Goal: Book appointment/travel/reservation

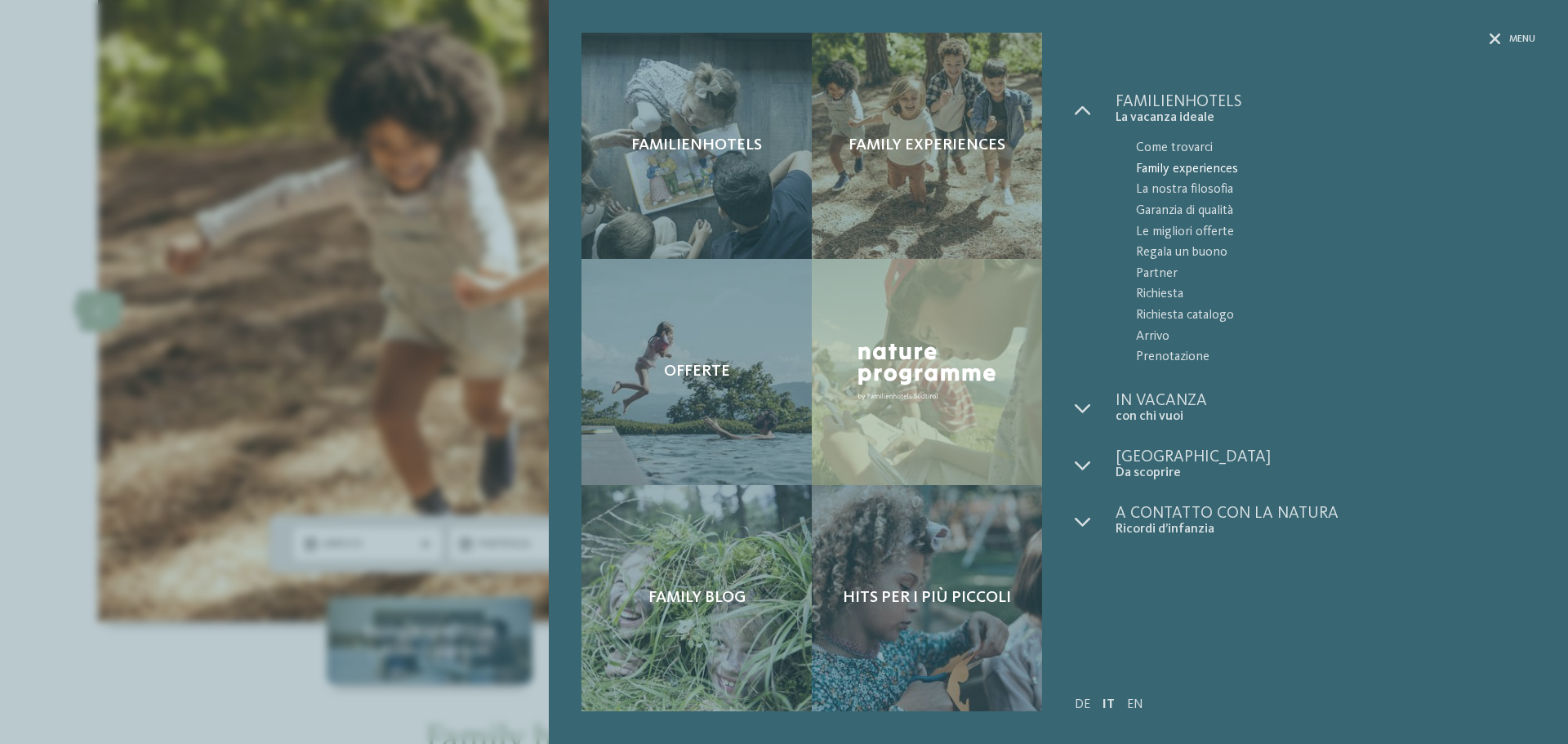
click at [1159, 166] on span "Family experiences" at bounding box center [1335, 170] width 400 height 21
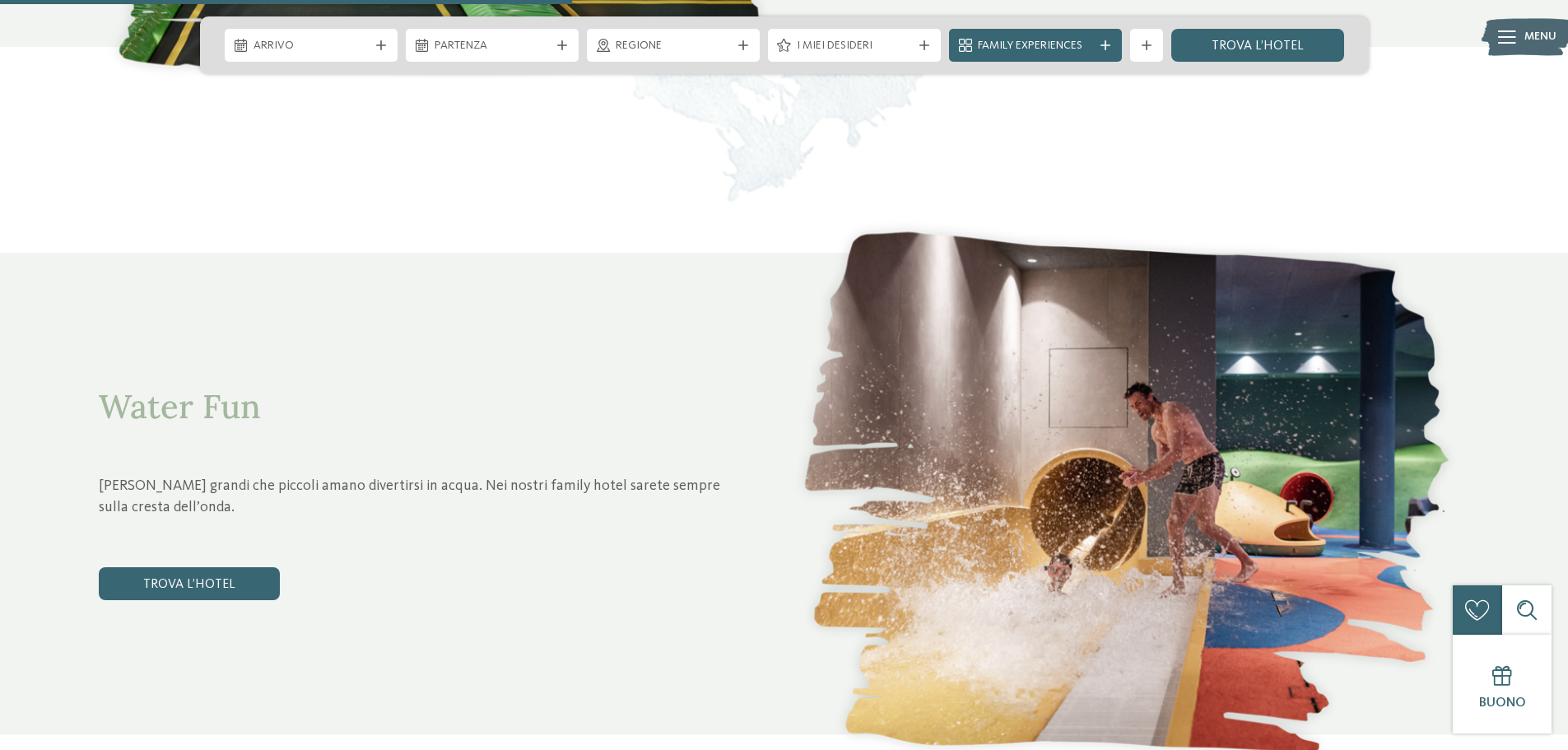
scroll to position [2882, 0]
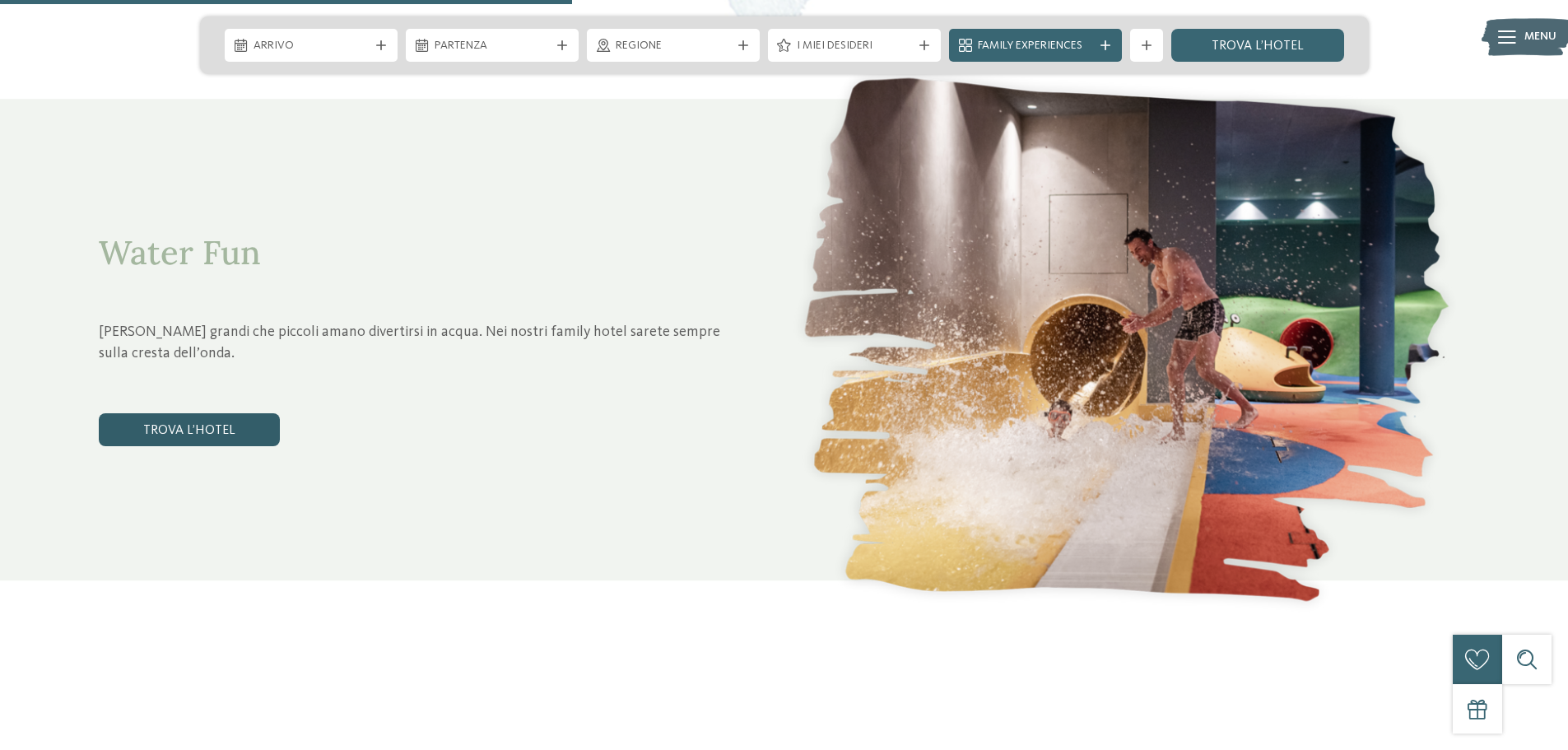
click at [190, 424] on link "trova l’hotel" at bounding box center [189, 429] width 181 height 33
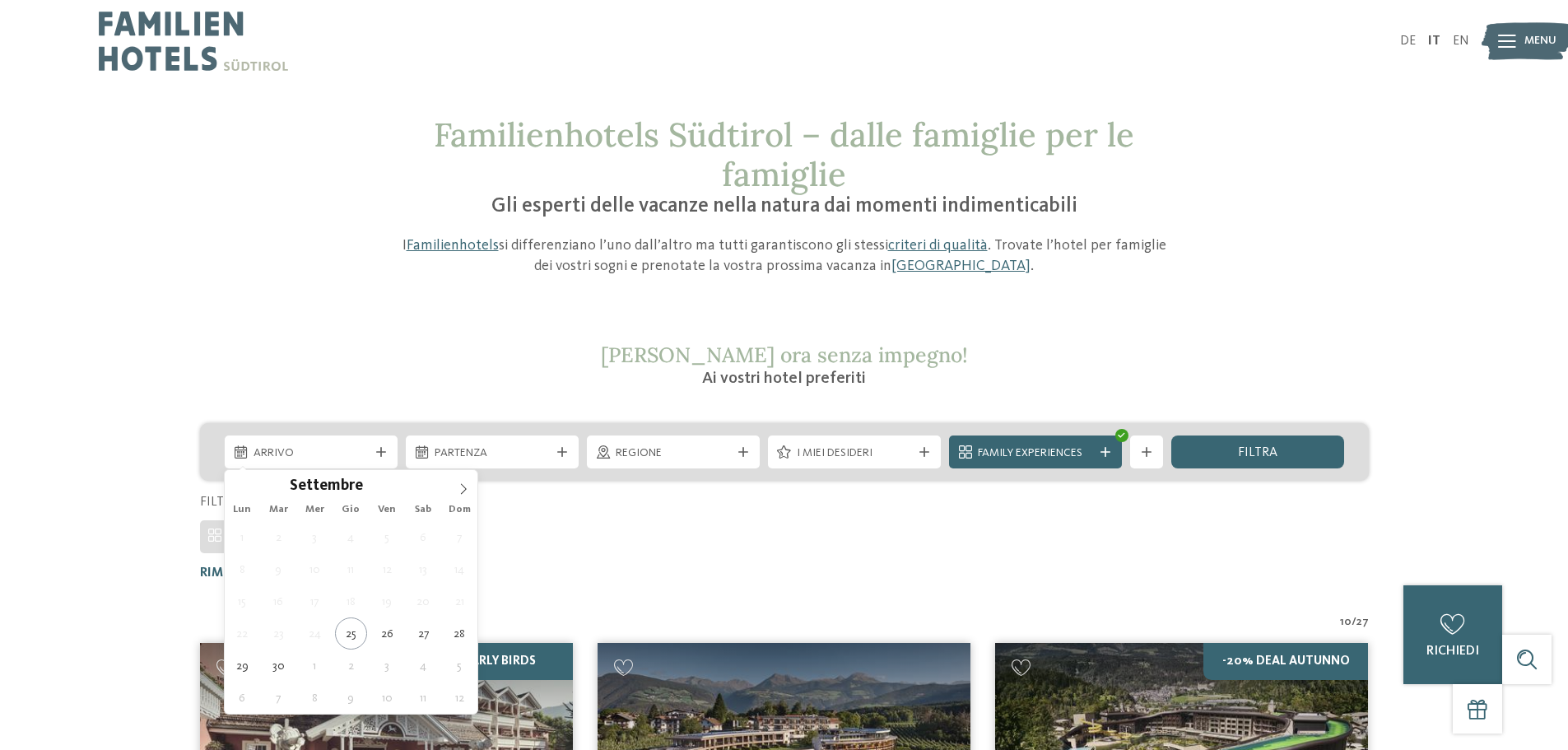
click at [371, 455] on div "Arrivo" at bounding box center [311, 452] width 124 height 18
click at [458, 496] on span at bounding box center [463, 484] width 28 height 28
click at [466, 495] on icon at bounding box center [463, 489] width 11 height 11
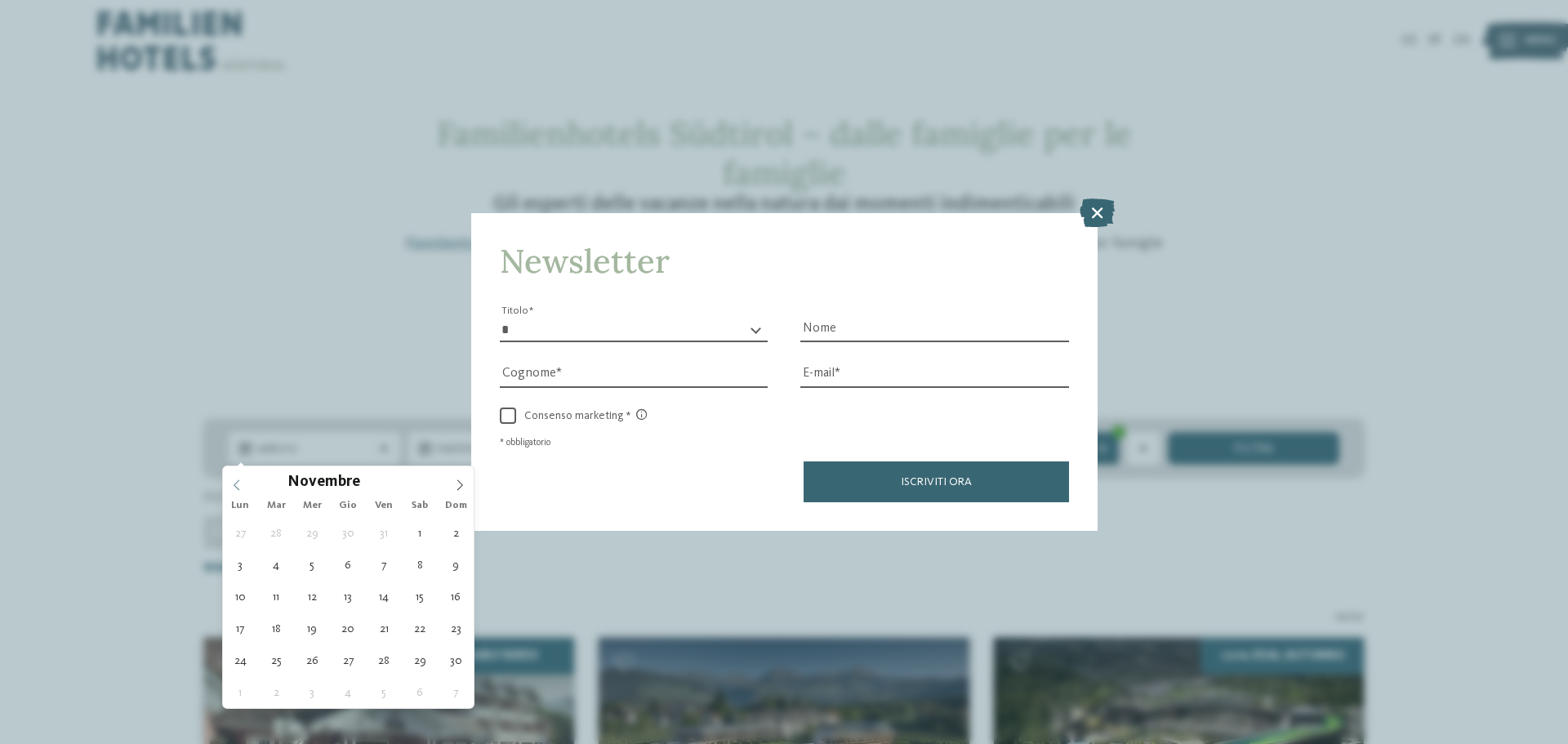
click at [241, 486] on icon at bounding box center [236, 485] width 11 height 11
type div "31.10.2025"
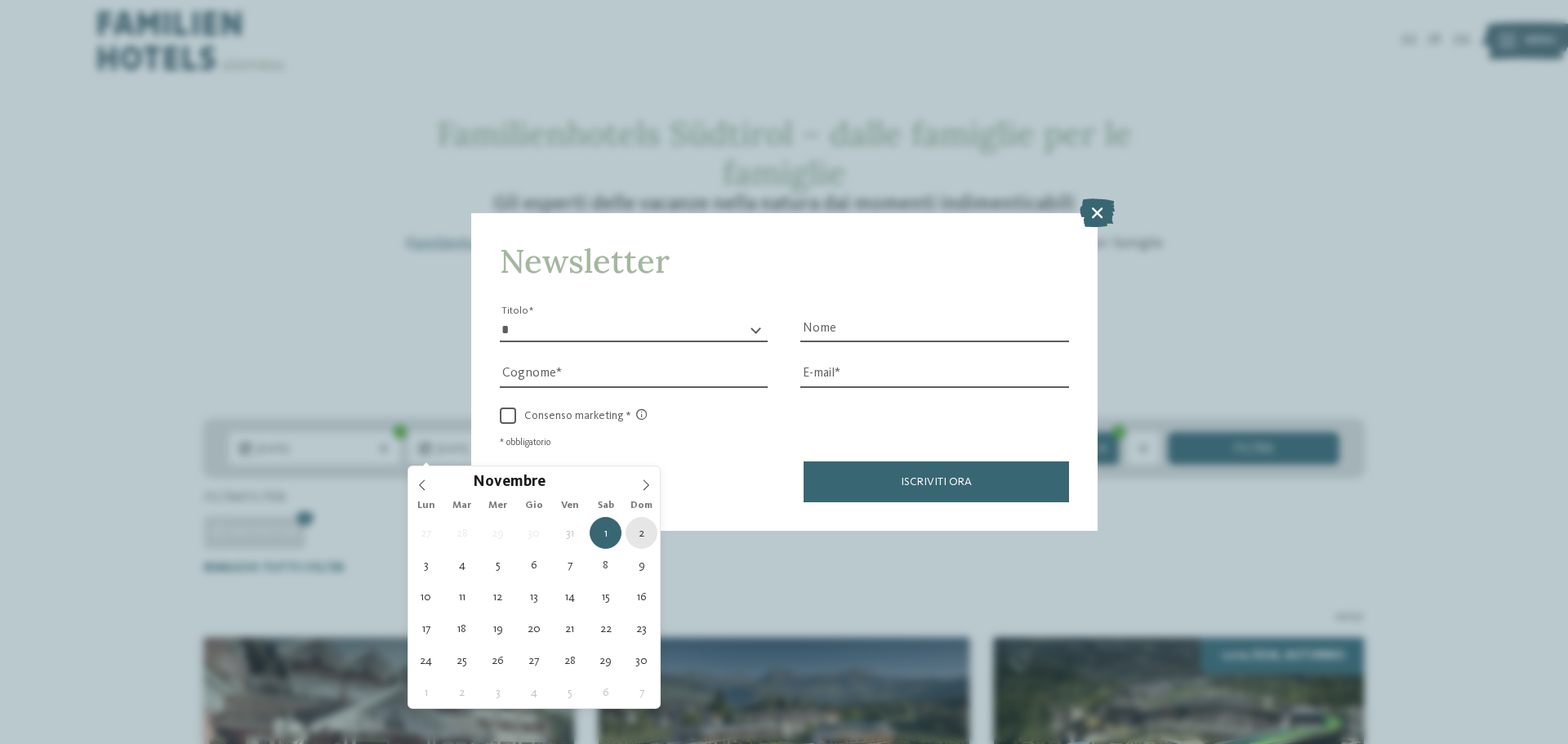
type div "02.11.2025"
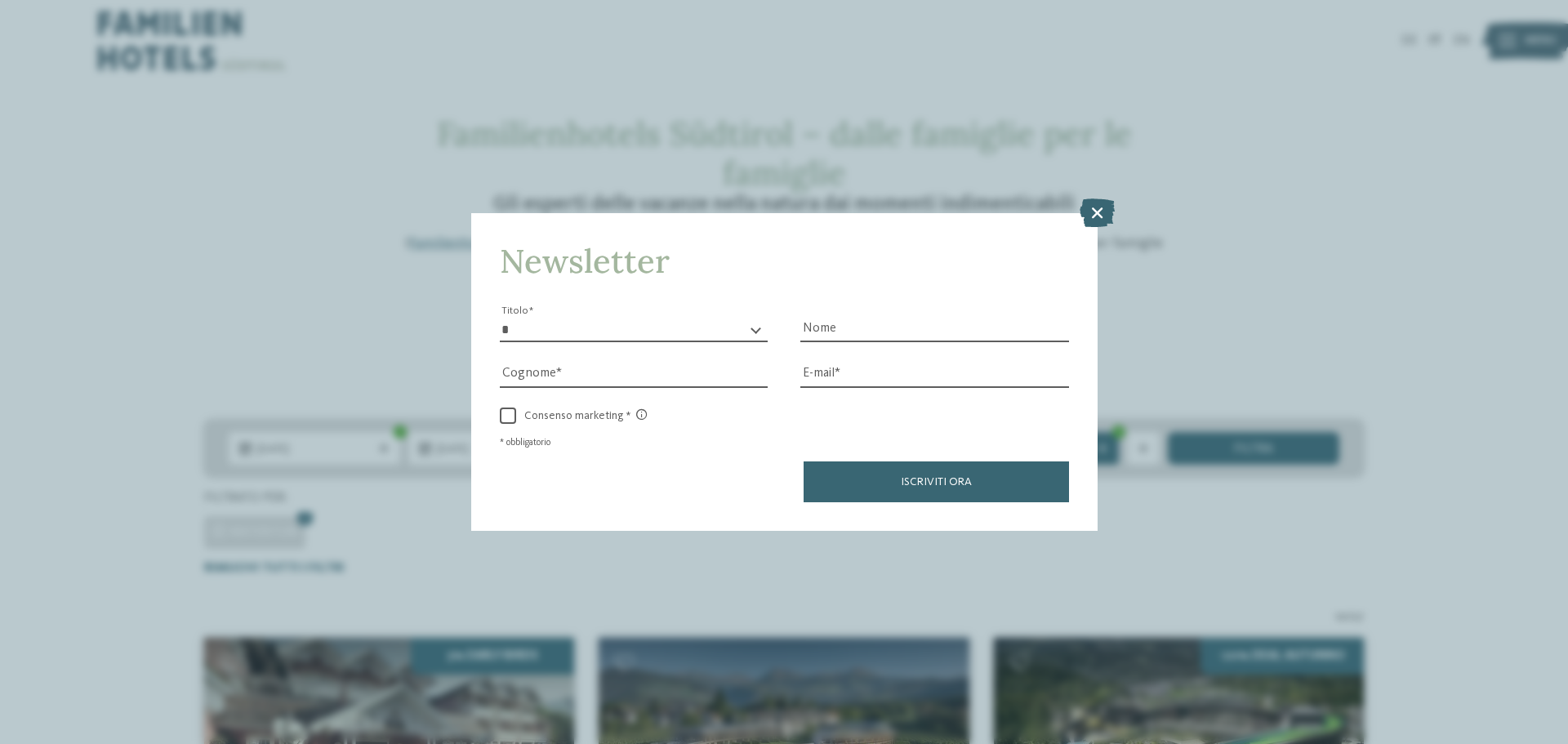
click at [388, 561] on div "Newsletter * ****** ******* ******** ****** Titolo Nome Cognome Fax" at bounding box center [784, 372] width 1568 height 744
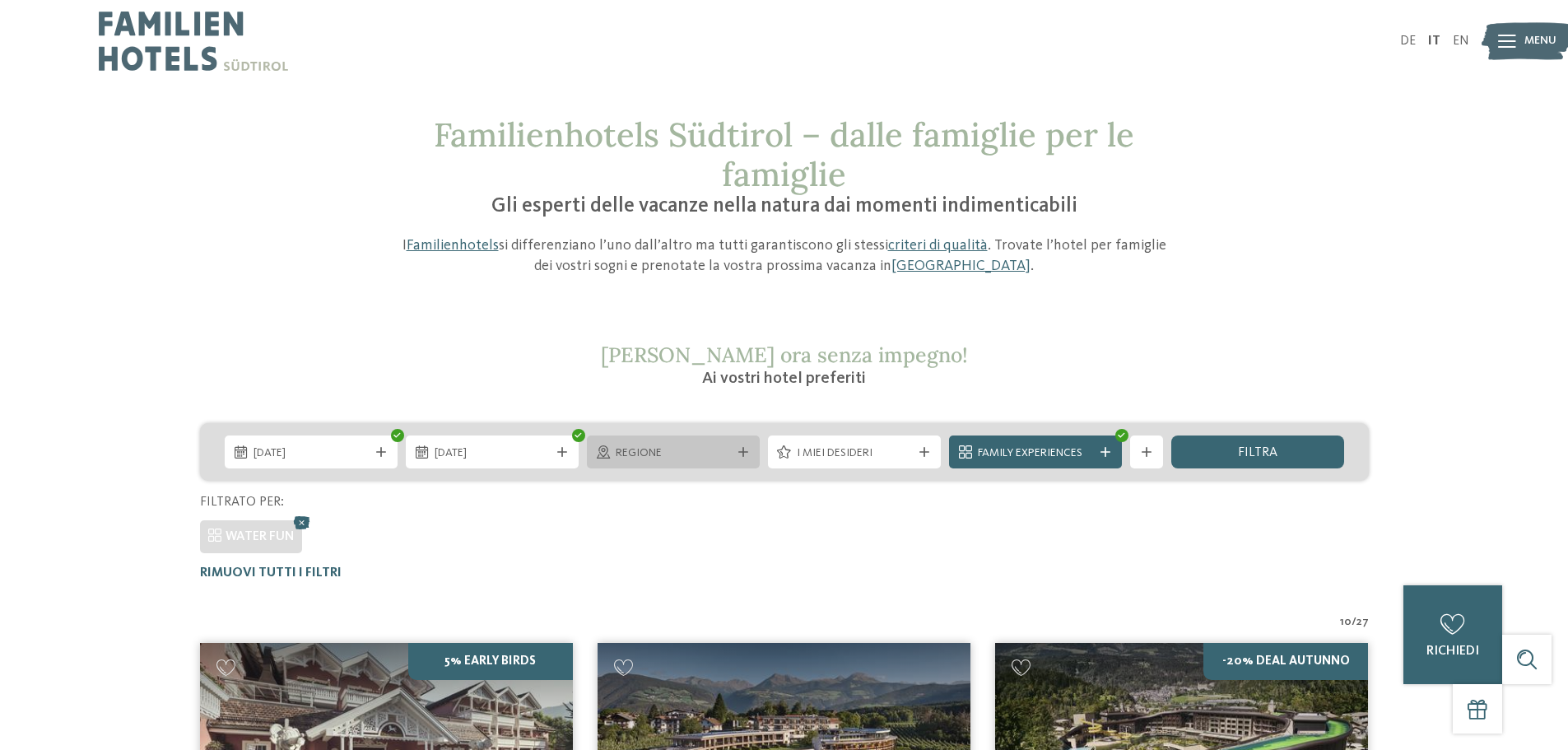
click at [750, 452] on div at bounding box center [743, 451] width 17 height 10
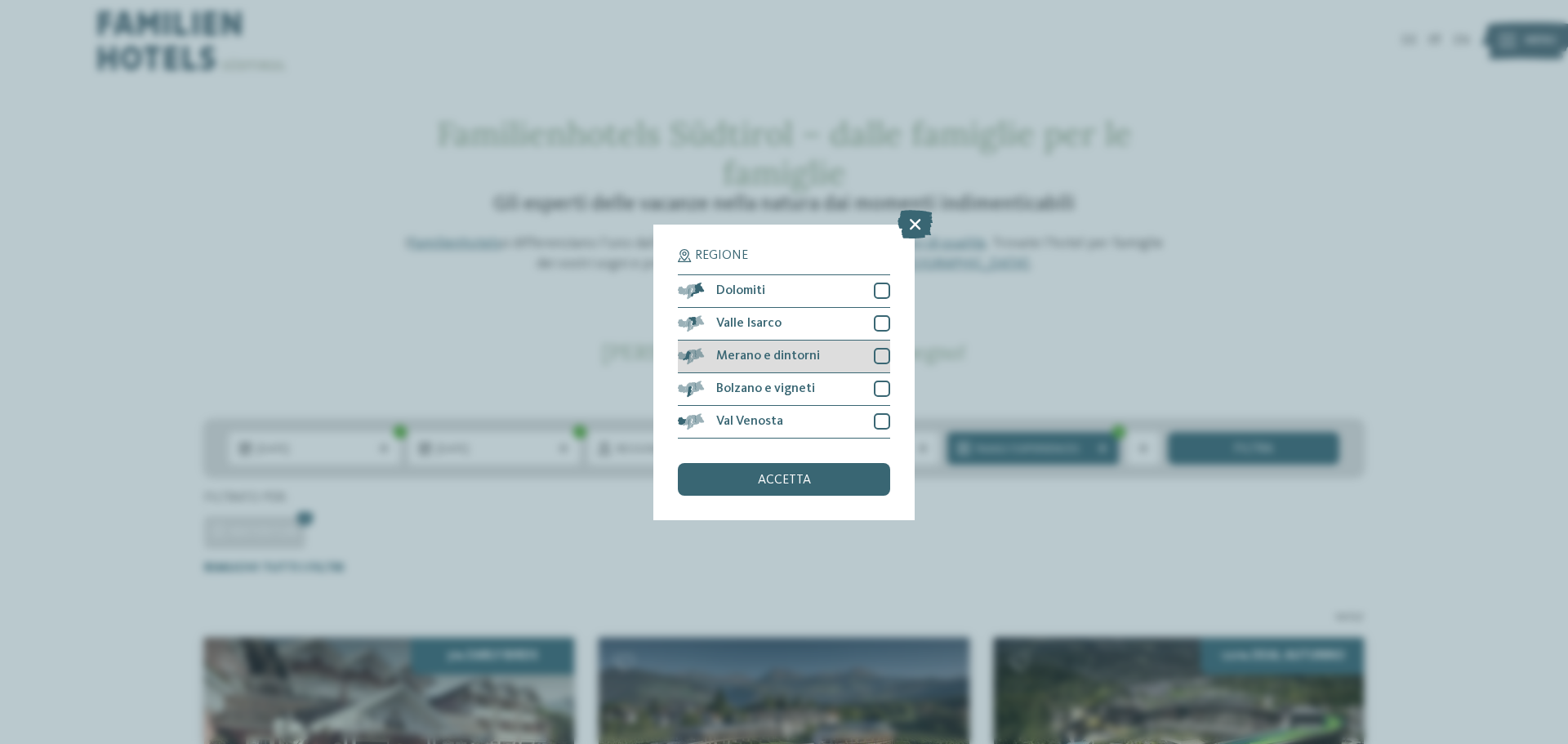
click at [887, 356] on div at bounding box center [882, 356] width 17 height 17
click at [878, 297] on div at bounding box center [882, 291] width 17 height 17
click at [885, 325] on div at bounding box center [882, 324] width 17 height 17
click at [888, 383] on div at bounding box center [882, 389] width 17 height 17
click at [886, 421] on div at bounding box center [882, 422] width 17 height 17
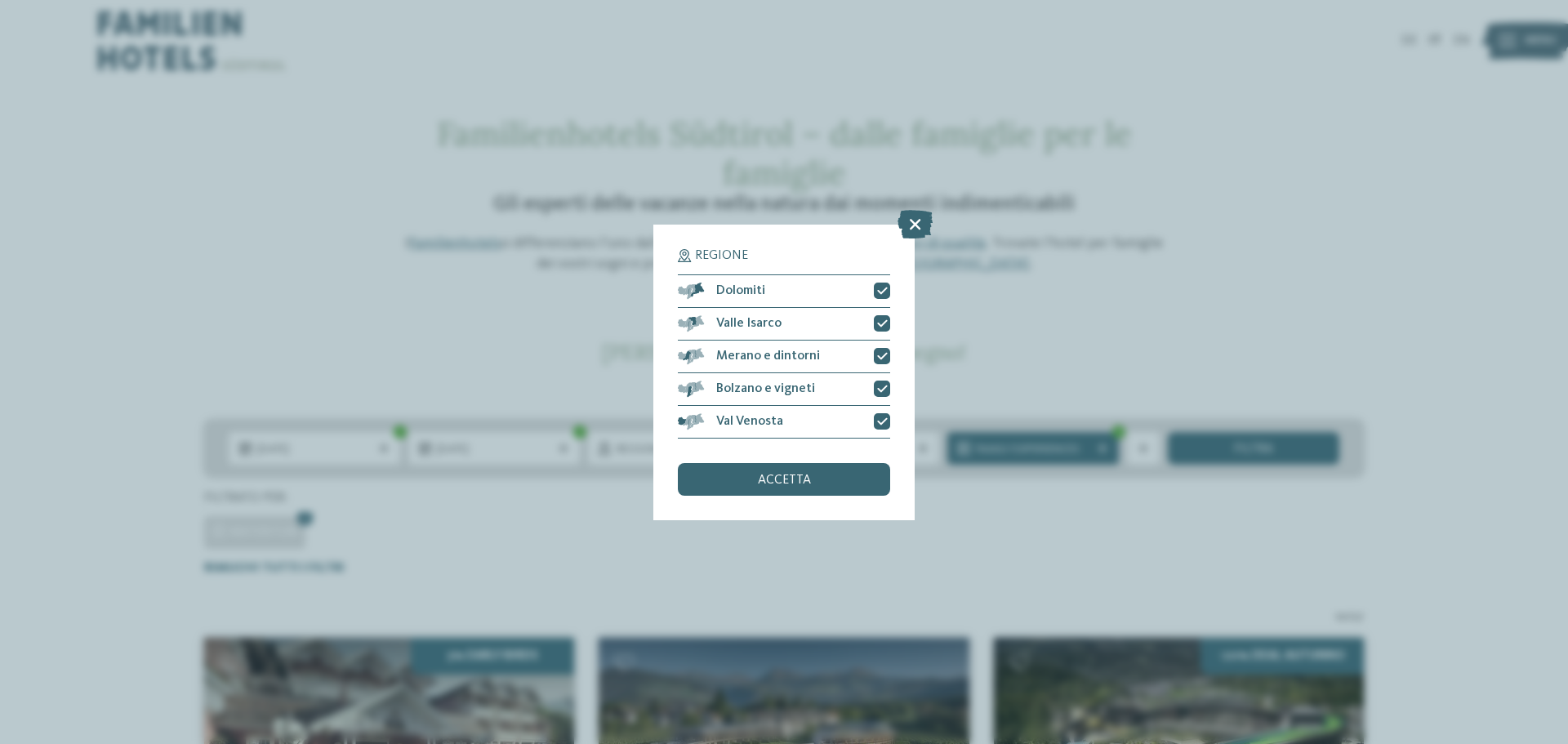
click at [980, 536] on div "Regione Dolomiti" at bounding box center [784, 372] width 1568 height 744
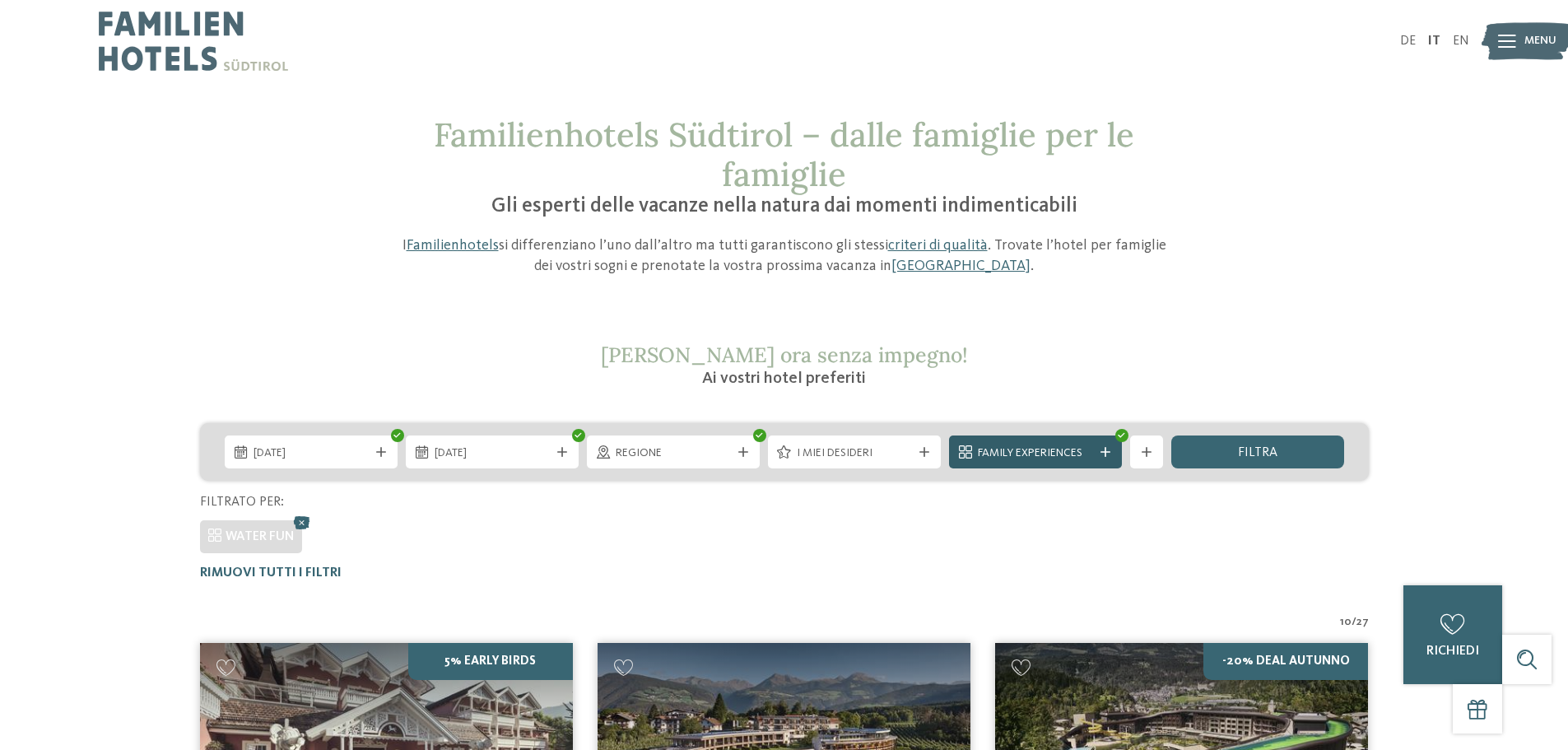
click at [1099, 446] on div "Family Experiences" at bounding box center [1035, 451] width 173 height 33
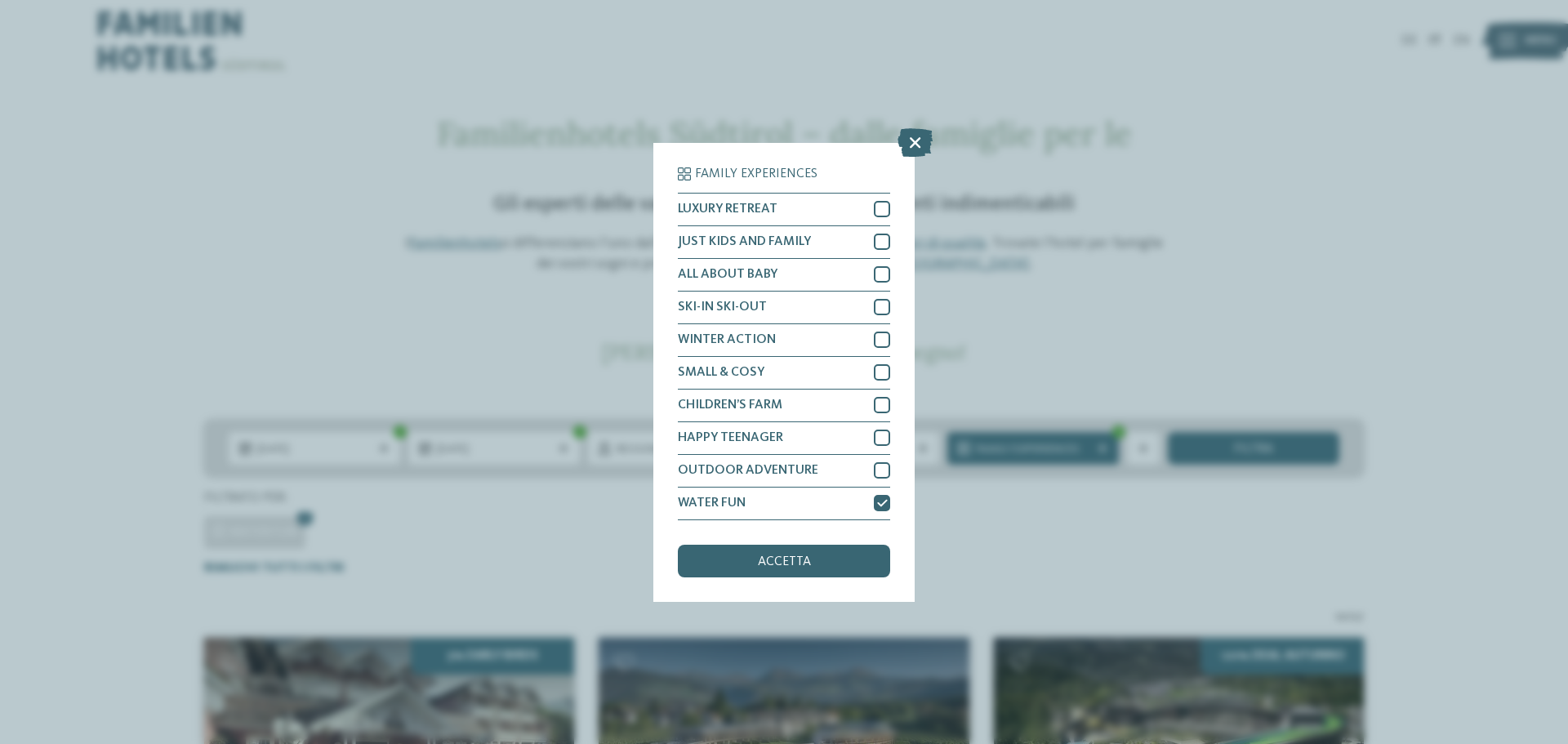
click at [1385, 210] on div "Family Experiences LUXURY RETREAT JUST KIDS AND FAMILY" at bounding box center [784, 372] width 1568 height 744
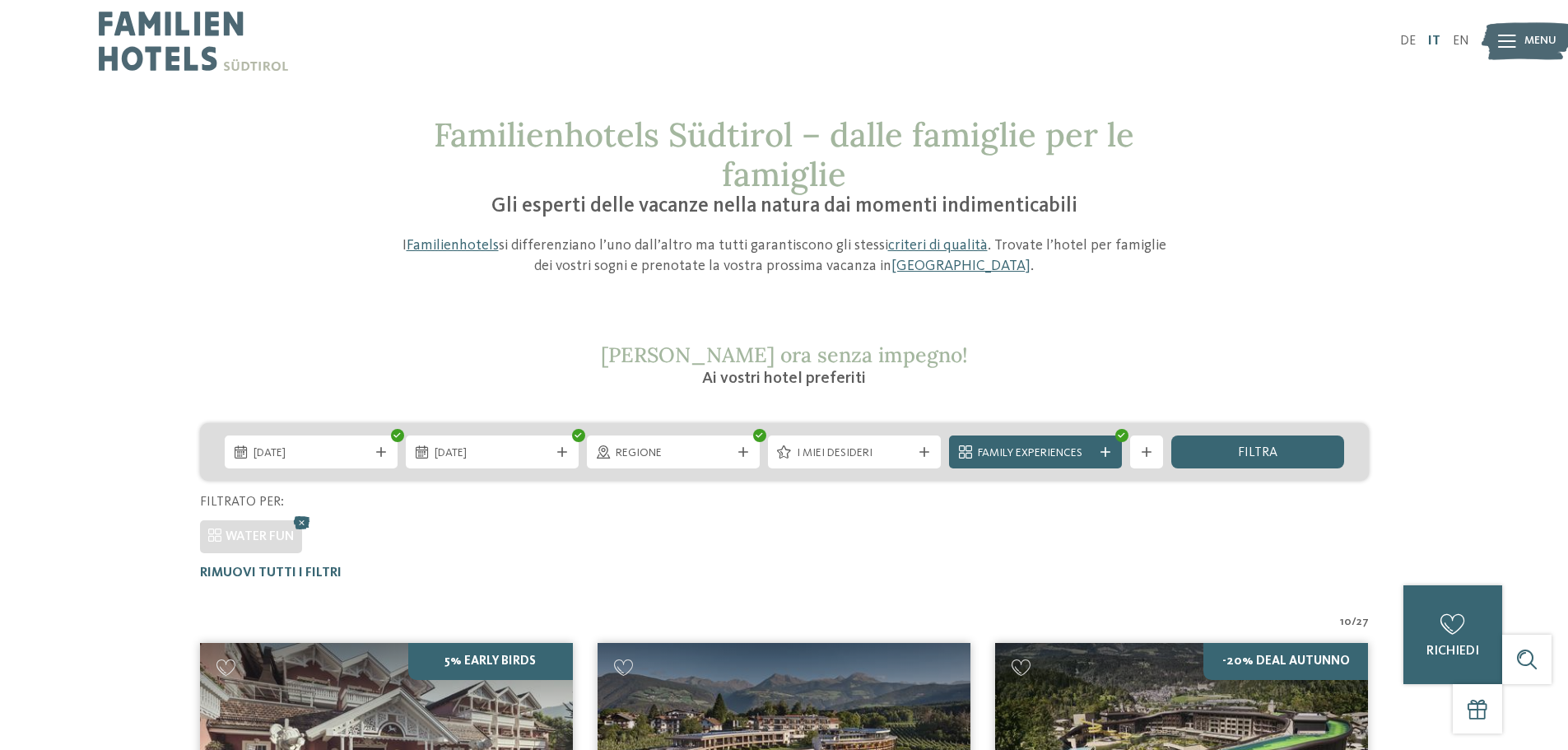
click at [1434, 40] on link "IT" at bounding box center [1433, 41] width 12 height 13
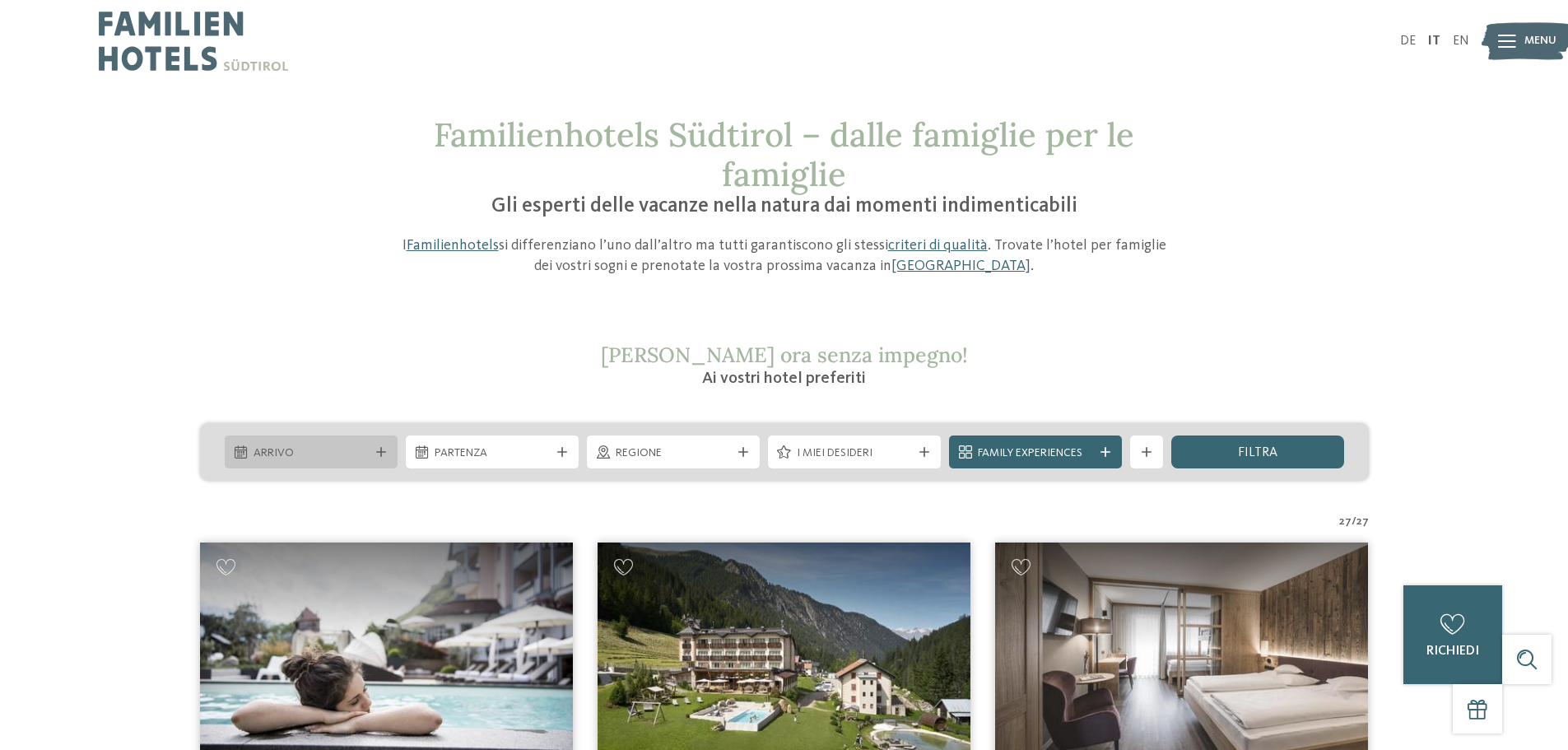
click at [254, 455] on span "Arrivo" at bounding box center [312, 454] width 115 height 17
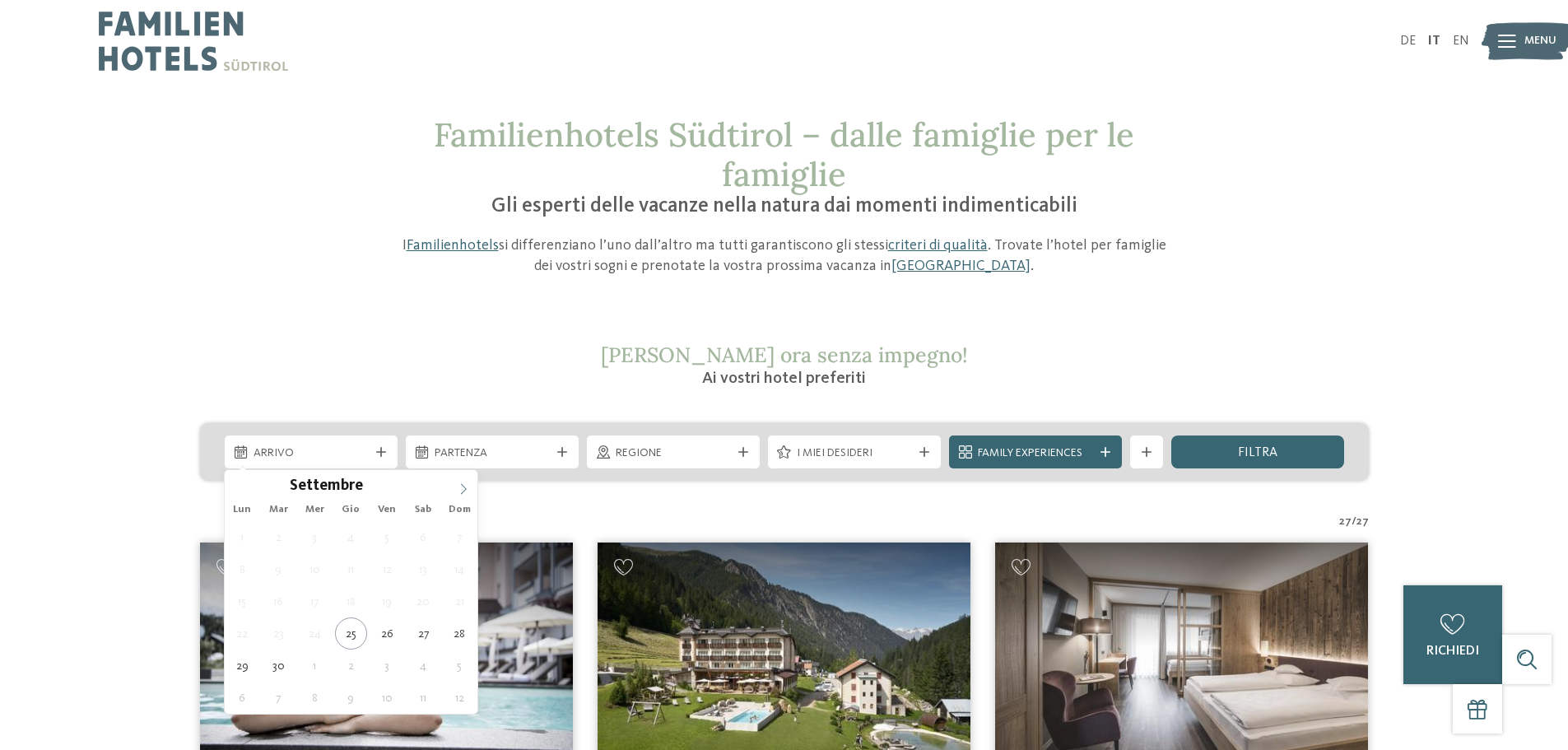
click at [458, 487] on icon at bounding box center [463, 489] width 11 height 11
type div "[DATE]"
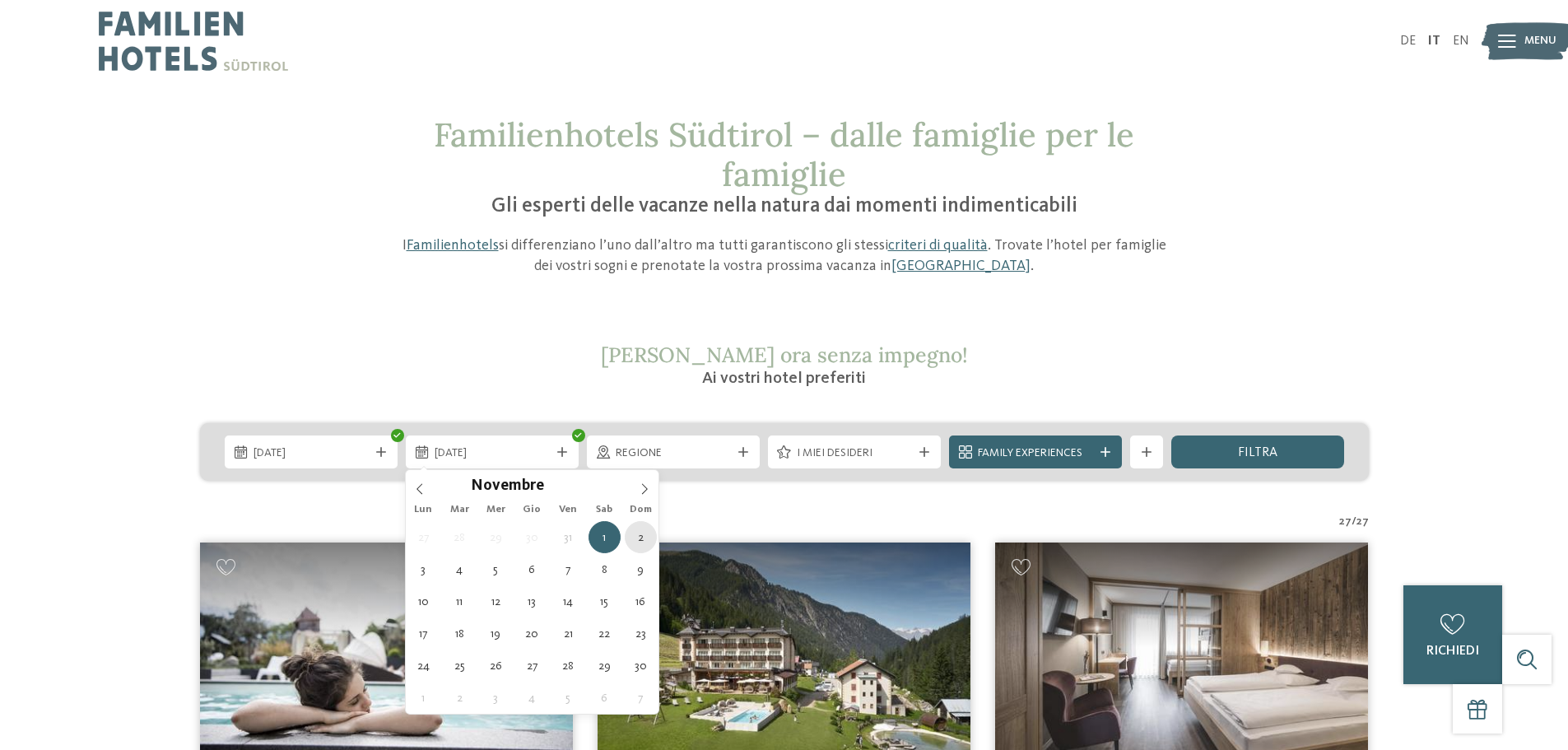
type div "[DATE]"
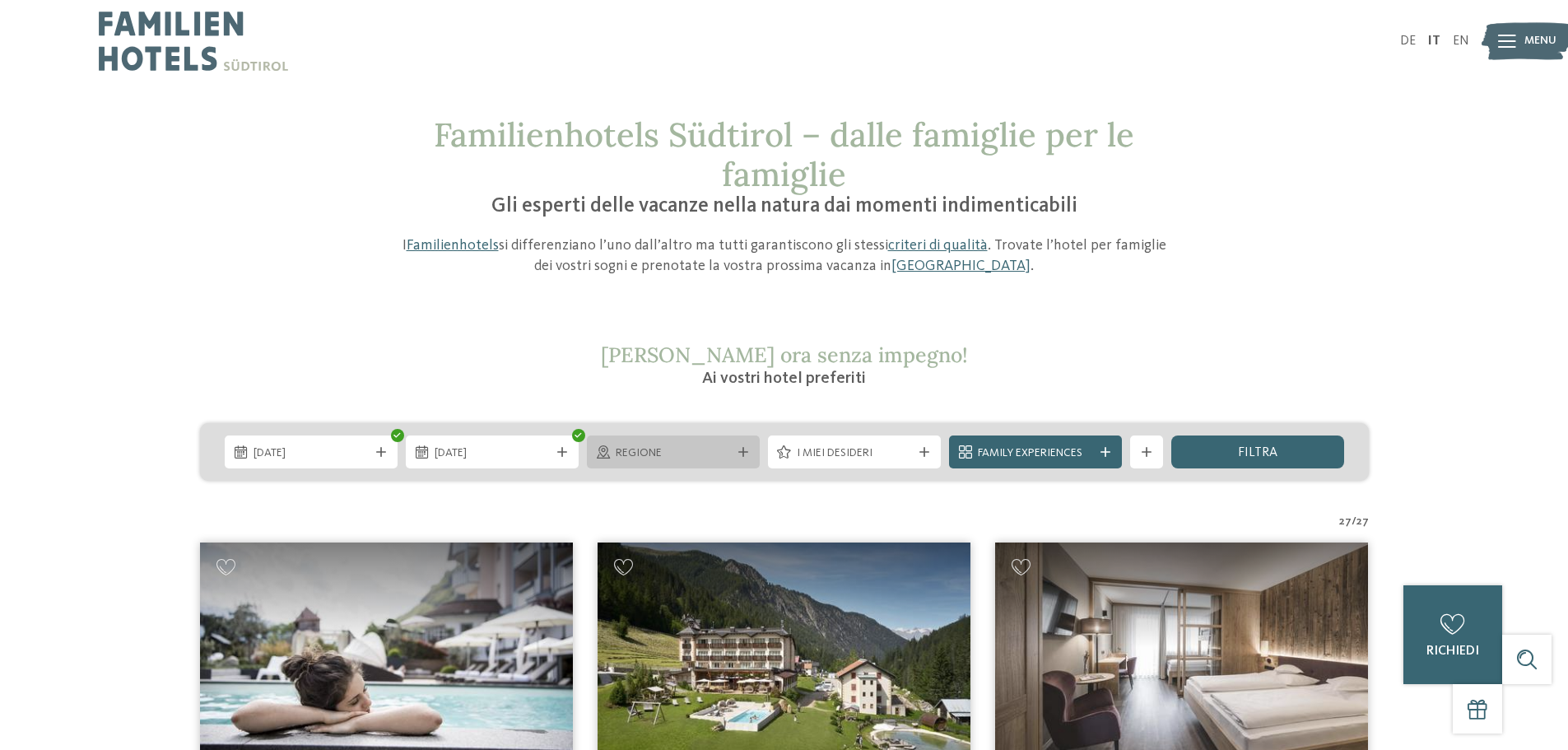
click at [742, 451] on icon at bounding box center [743, 451] width 10 height 10
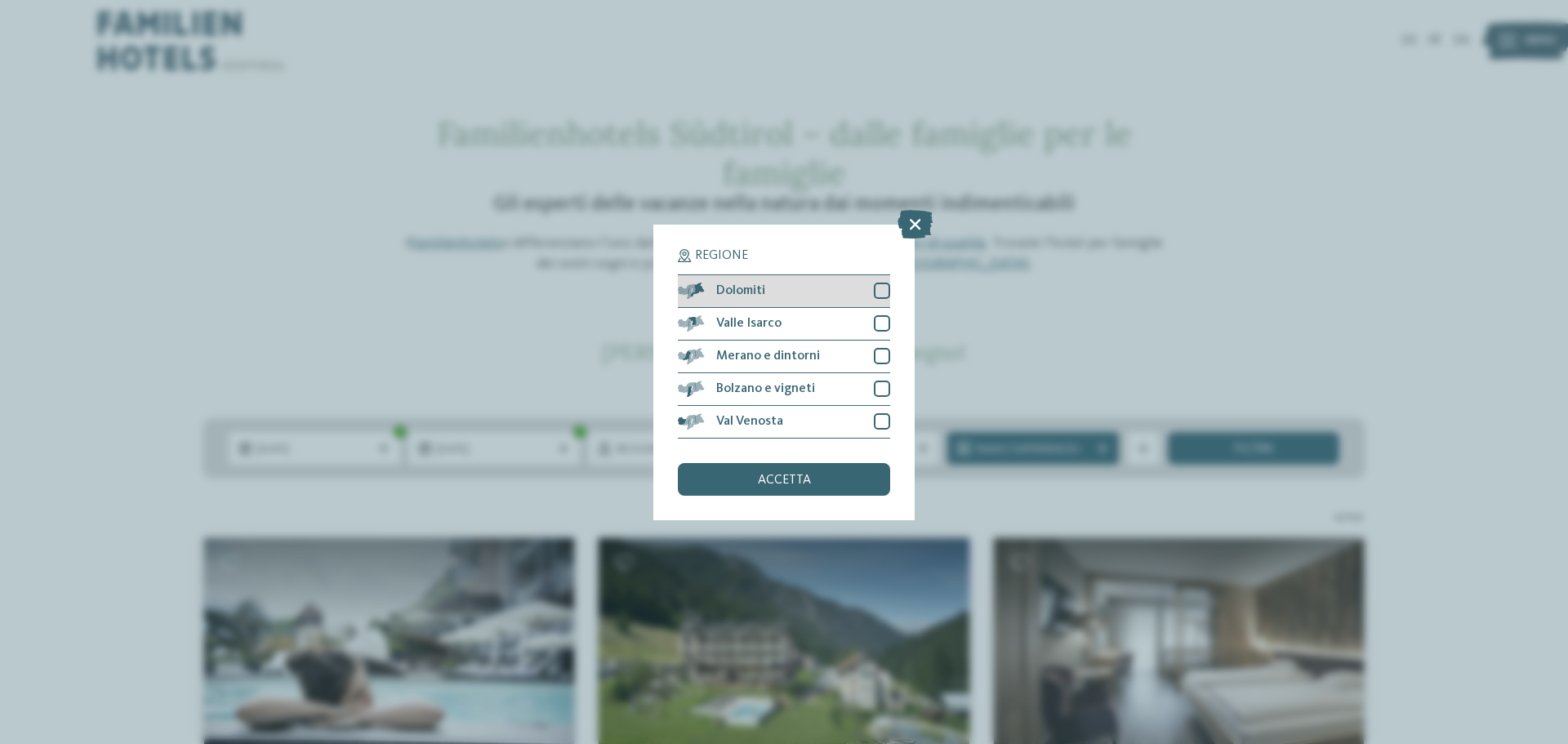
click at [880, 287] on div at bounding box center [882, 291] width 17 height 17
click at [880, 343] on div "Merano e dintorni" at bounding box center [784, 356] width 212 height 32
click at [880, 413] on div "Val Venosta" at bounding box center [784, 422] width 212 height 32
click at [815, 483] on div "accetta" at bounding box center [784, 479] width 212 height 32
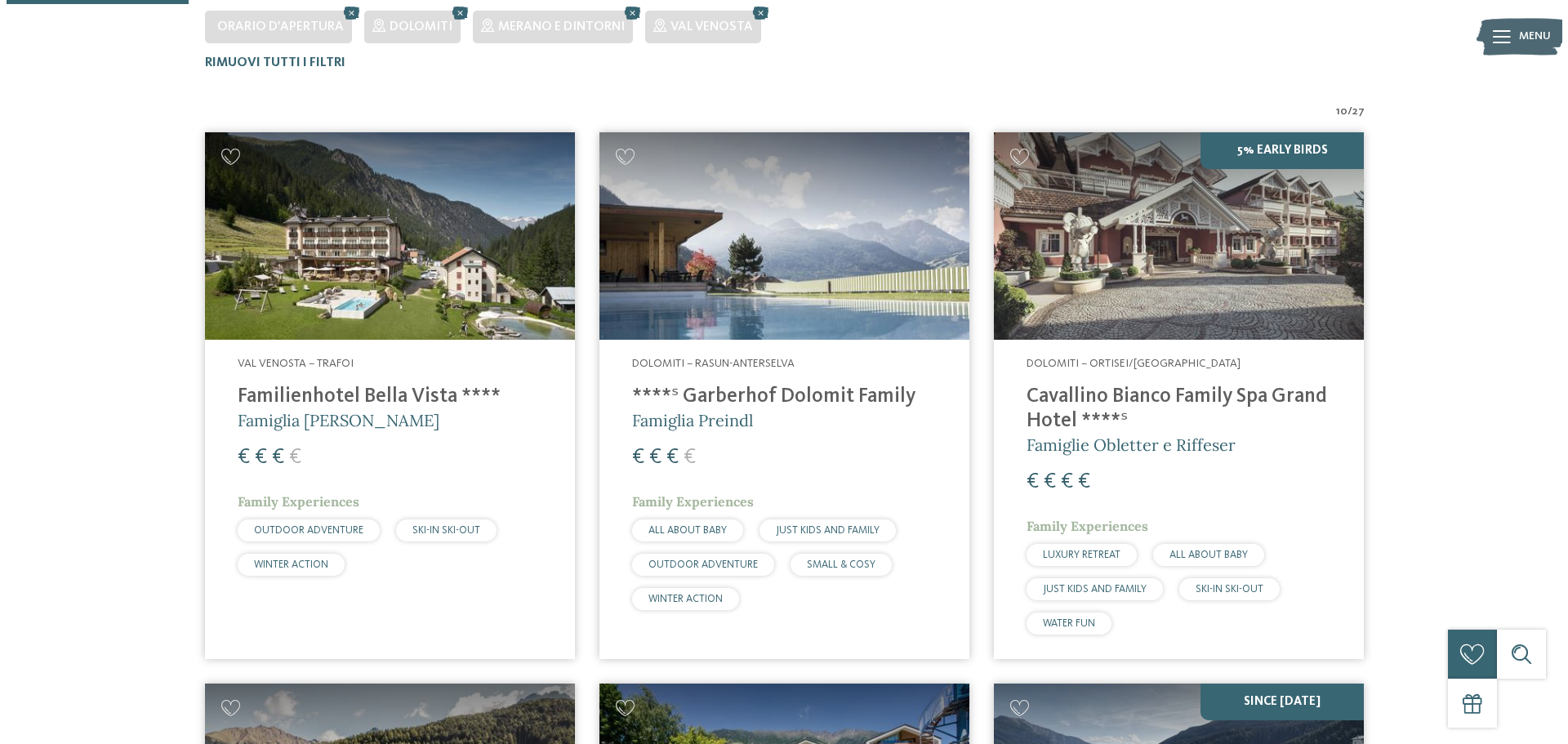
scroll to position [16, 0]
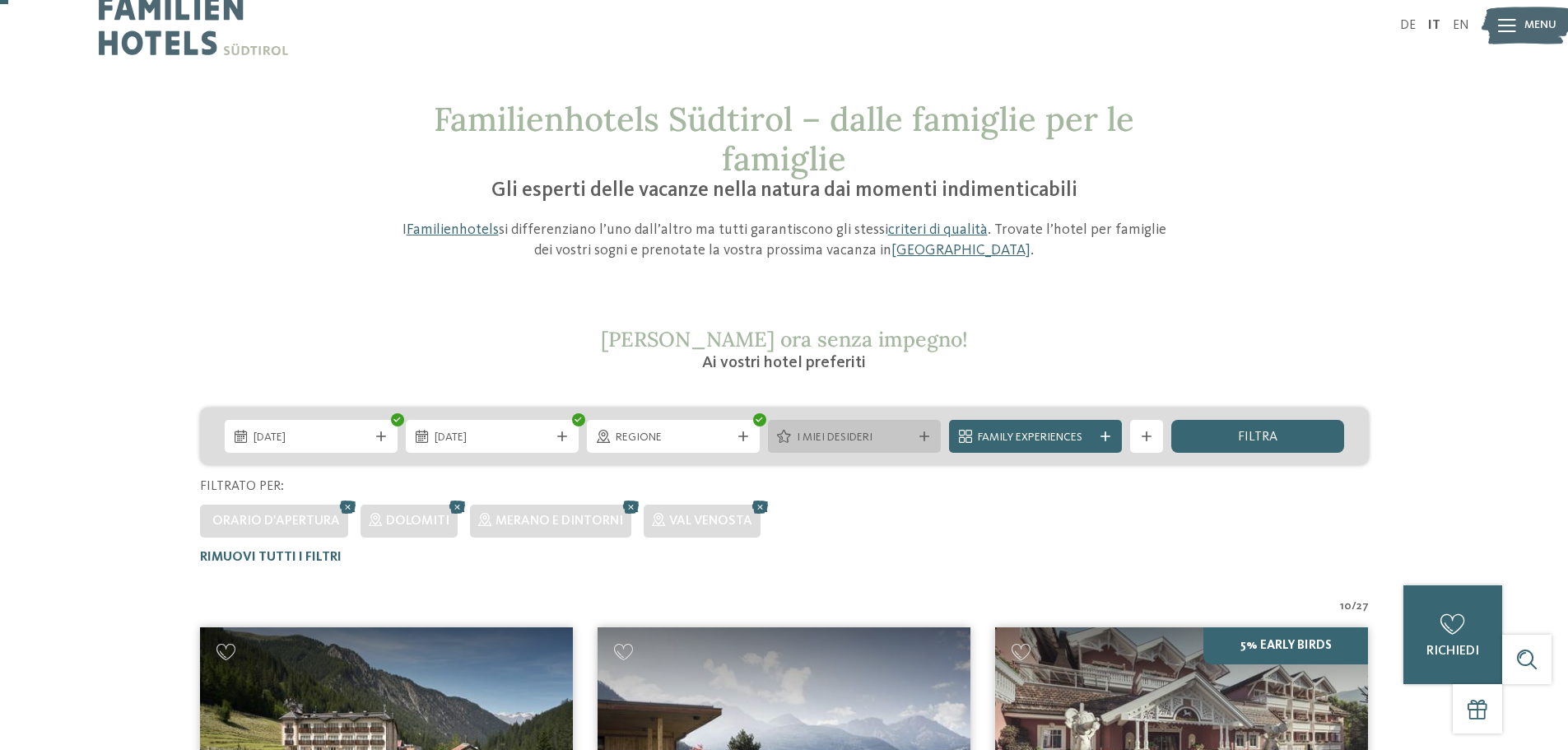
click at [914, 437] on div "I miei desideri" at bounding box center [854, 436] width 124 height 18
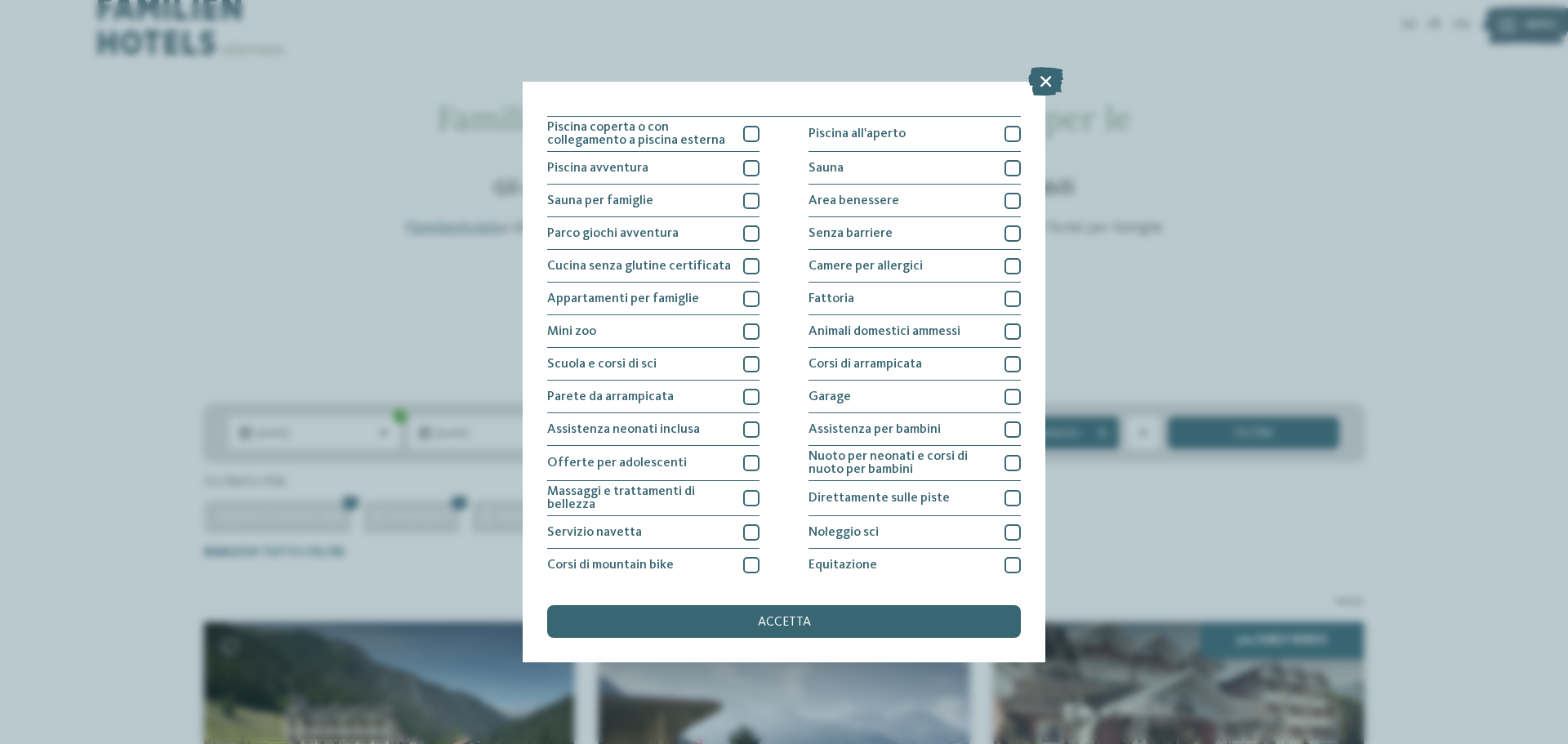
scroll to position [0, 0]
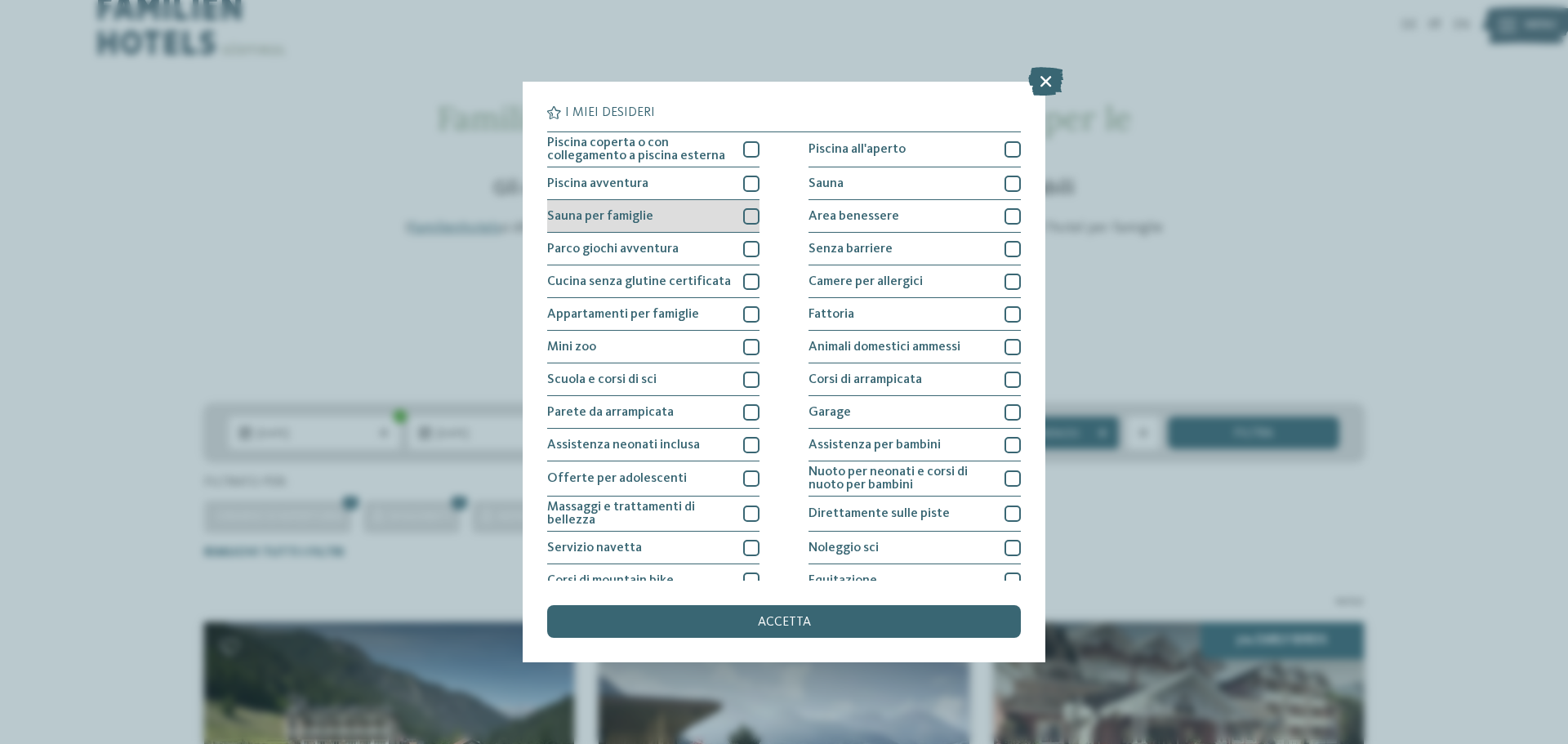
click at [746, 213] on div at bounding box center [751, 217] width 17 height 17
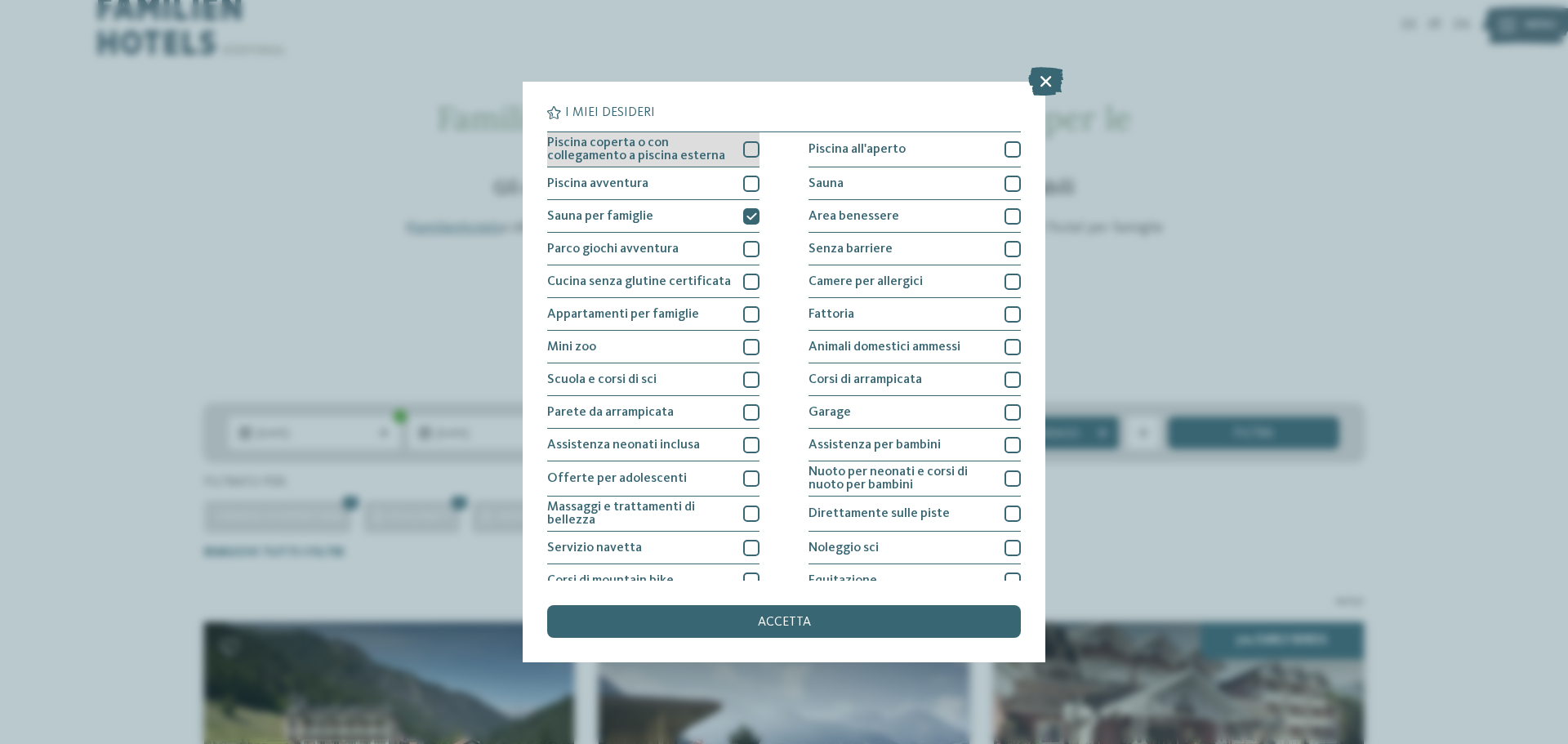
click at [745, 150] on div at bounding box center [751, 150] width 17 height 17
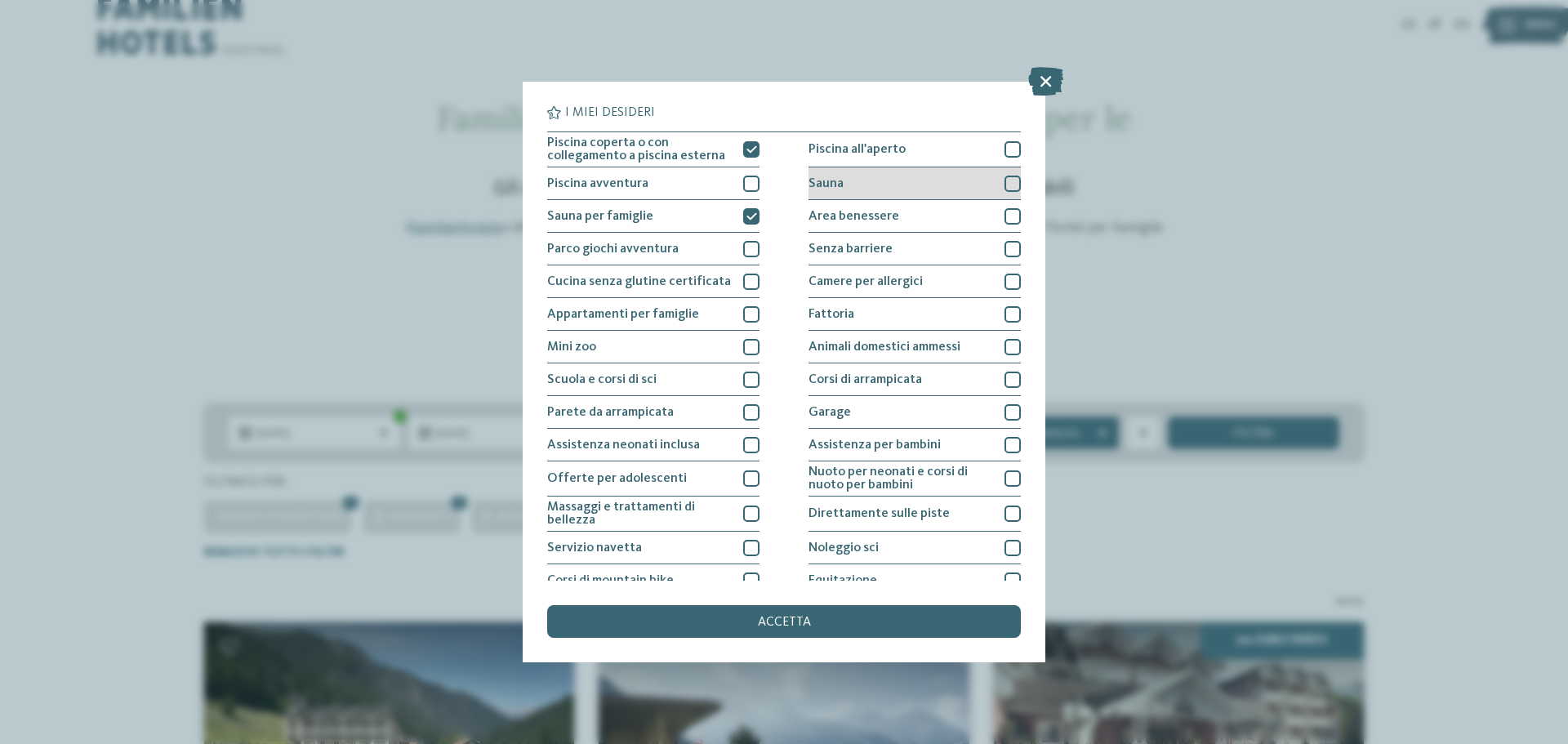
click at [1005, 188] on div at bounding box center [1012, 184] width 17 height 17
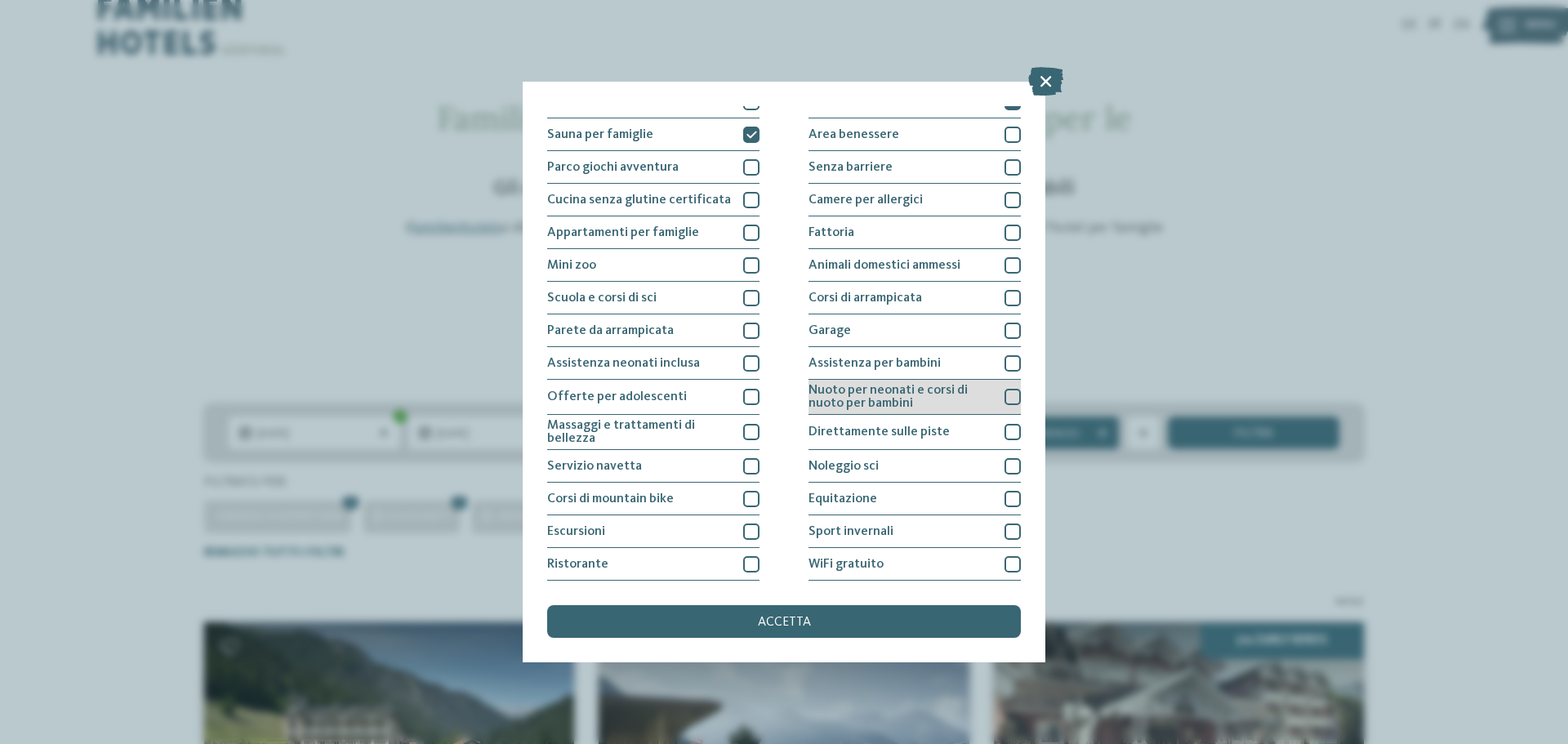
scroll to position [114, 0]
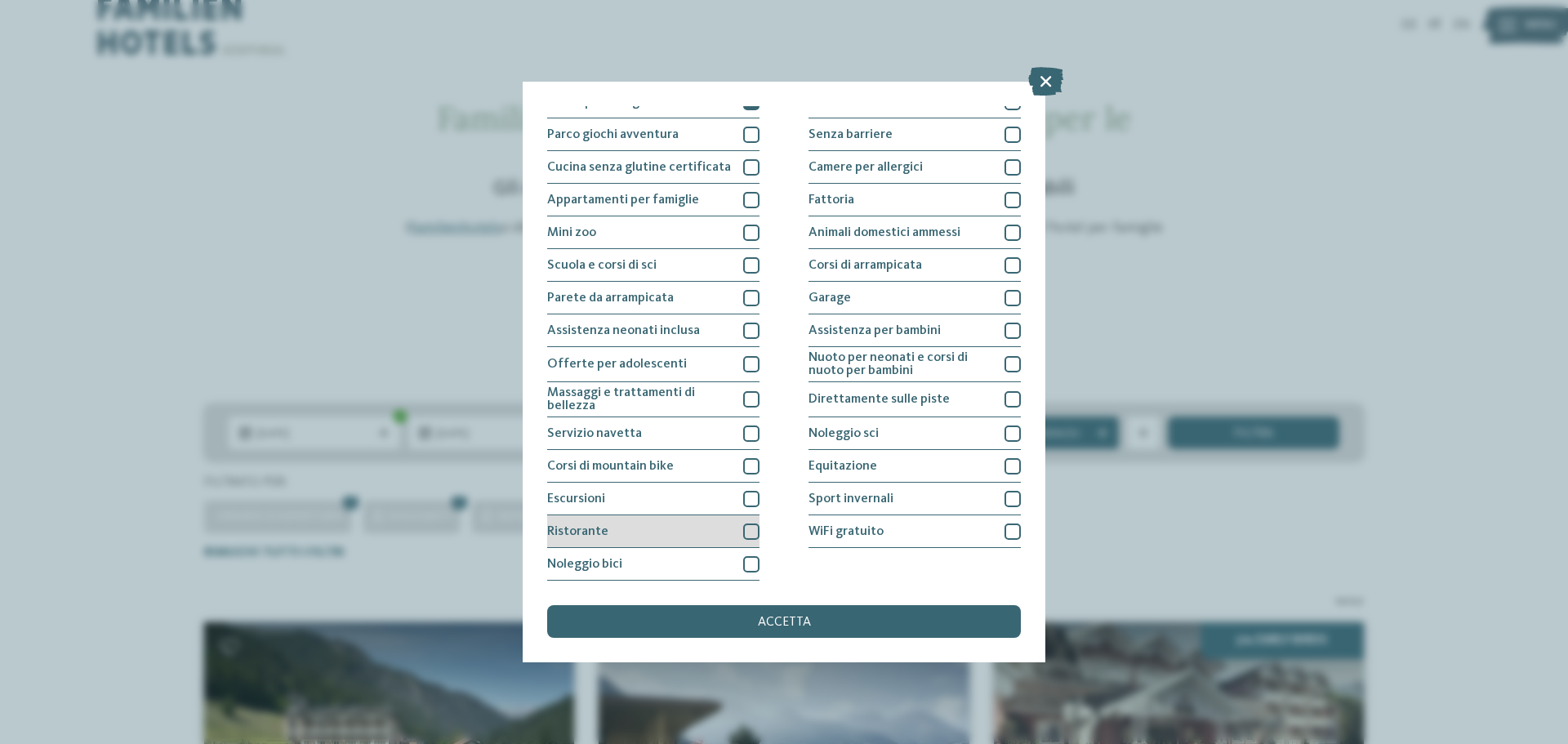
click at [744, 531] on div at bounding box center [751, 532] width 17 height 17
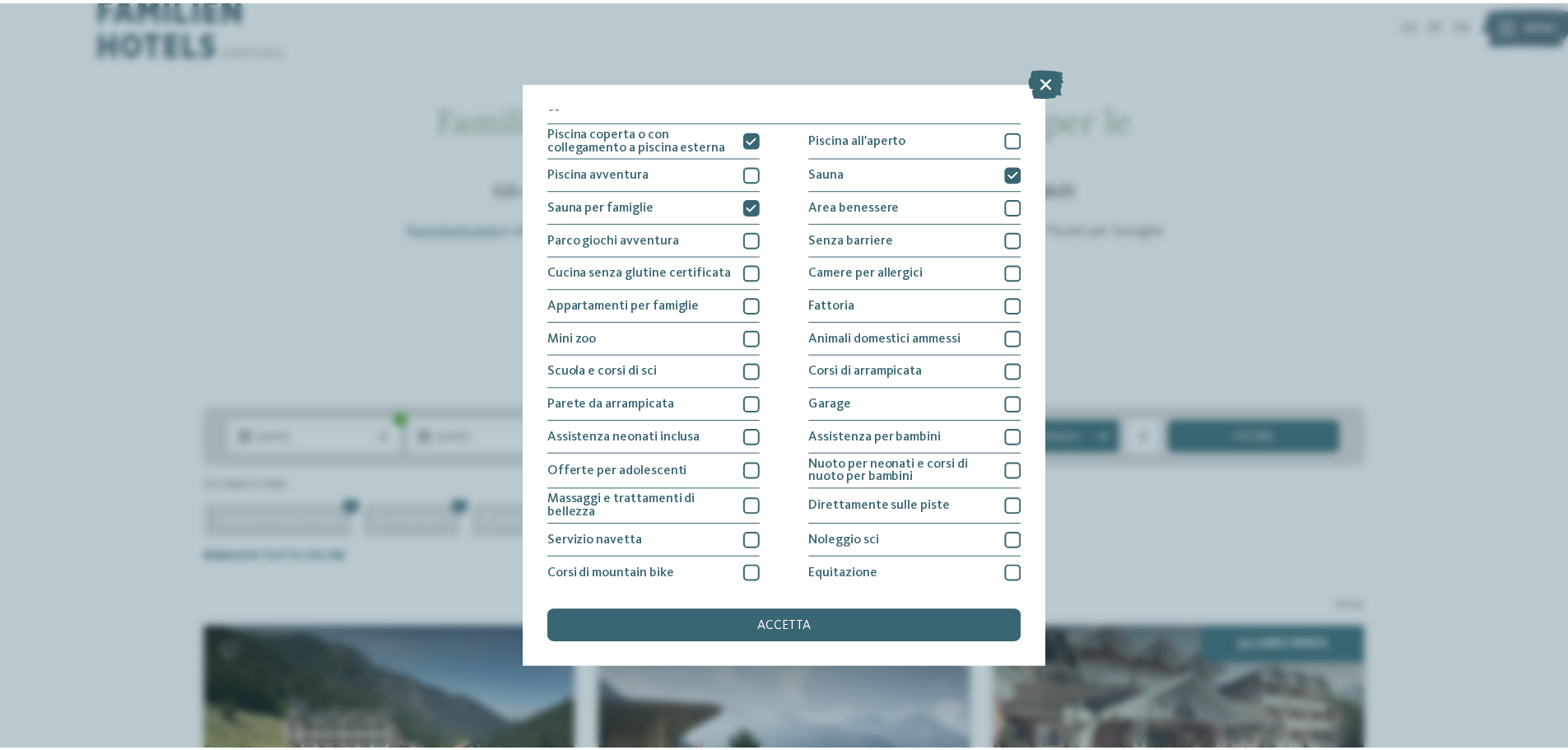
scroll to position [0, 0]
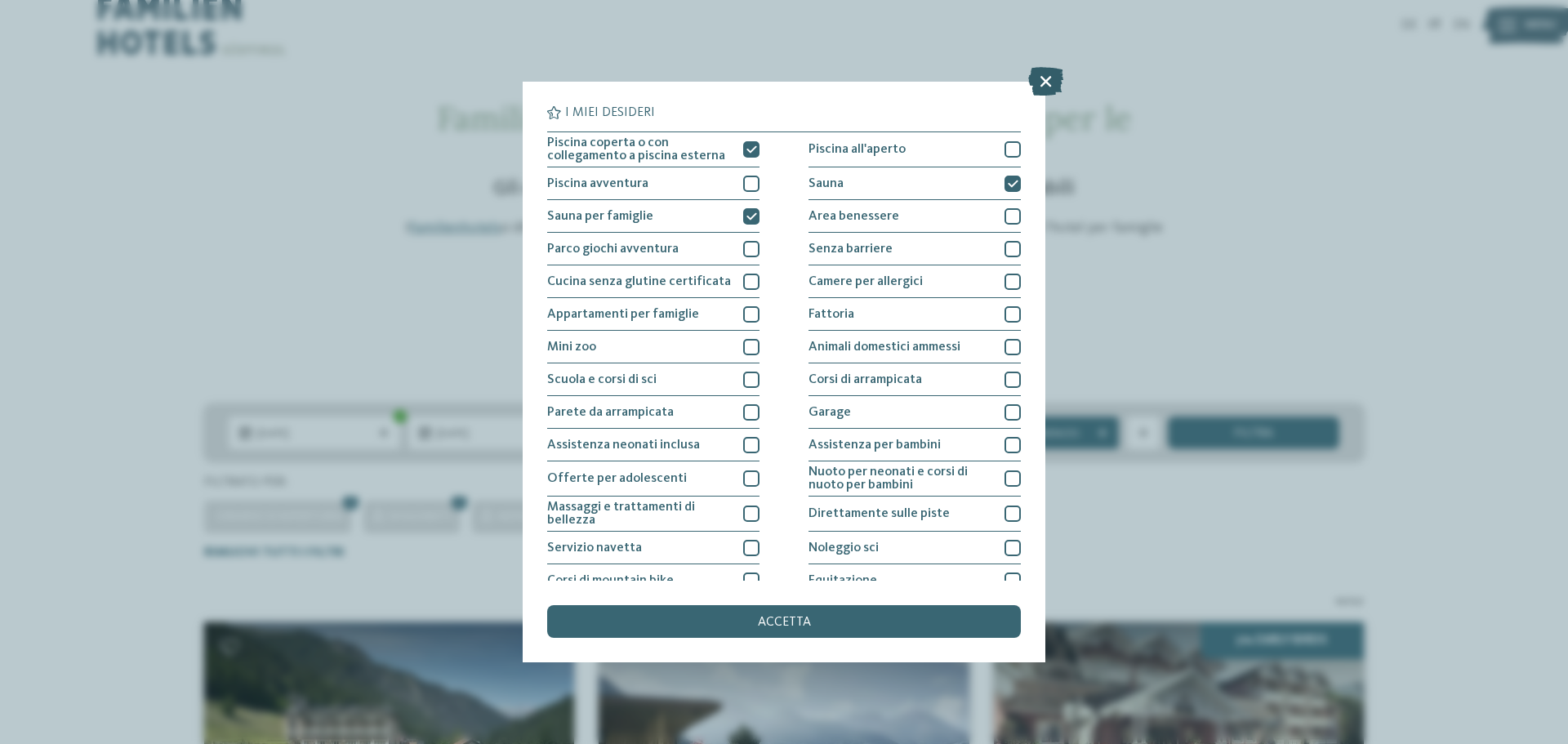
click at [1043, 75] on icon at bounding box center [1046, 81] width 35 height 29
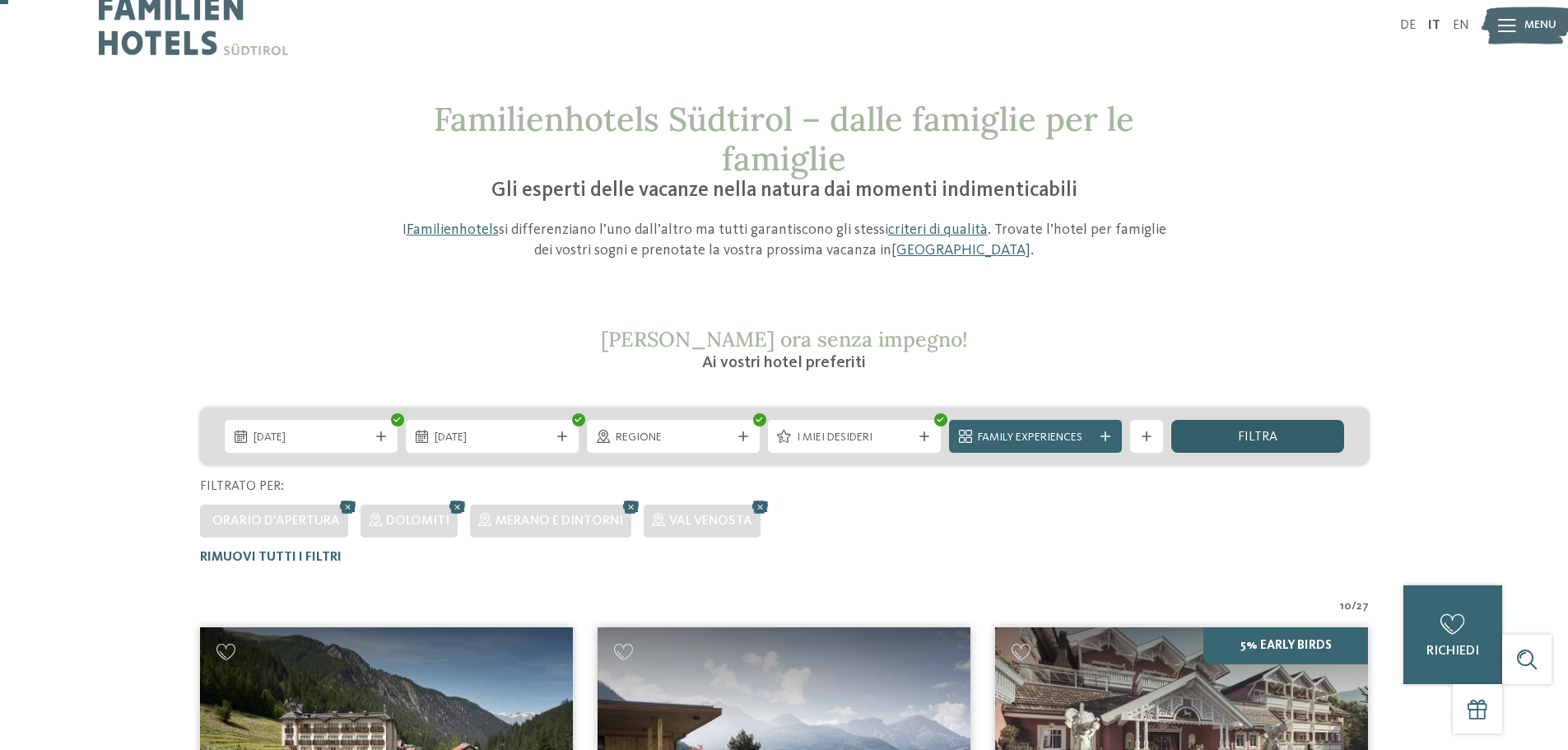
click at [1282, 436] on div "filtra" at bounding box center [1257, 435] width 173 height 33
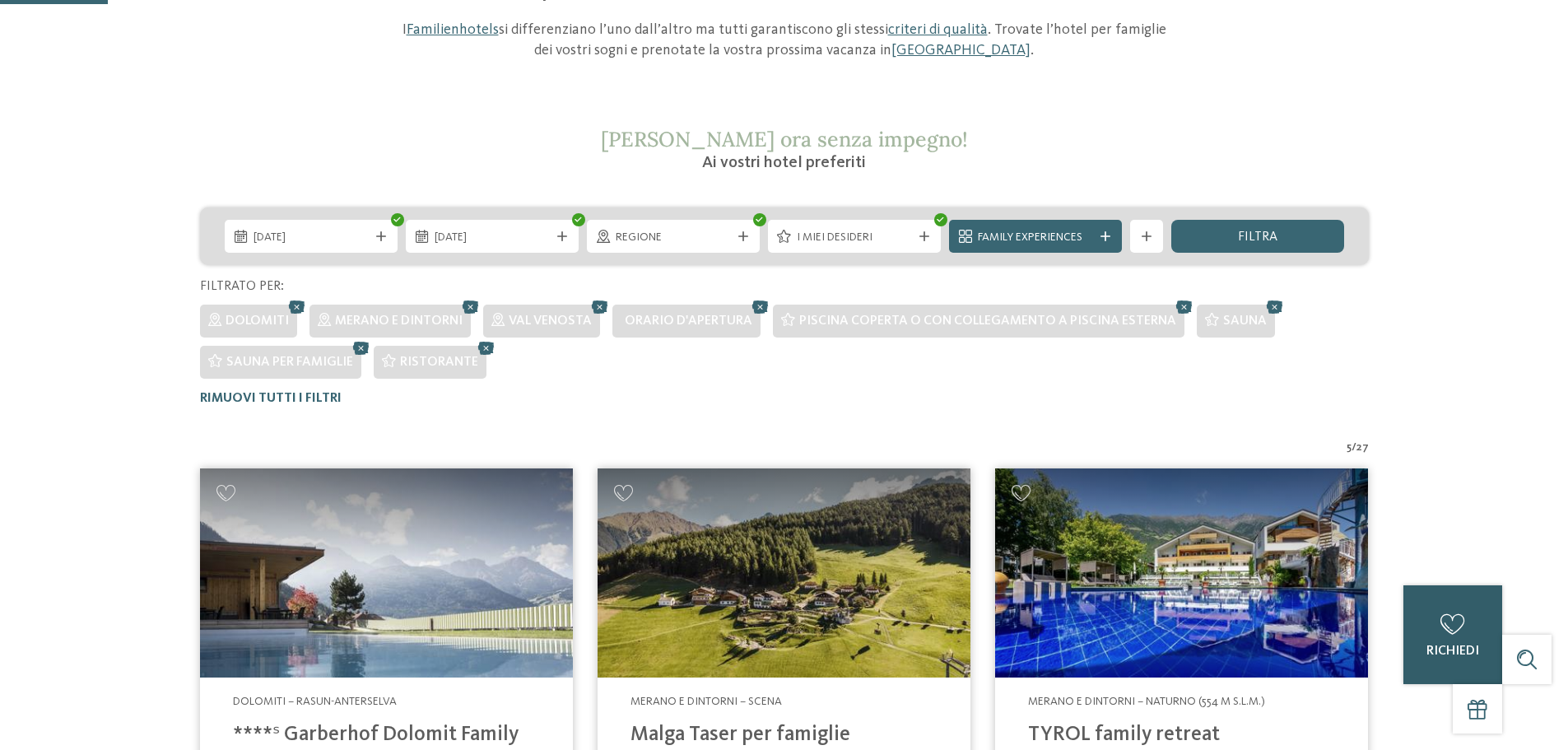
scroll to position [252, 0]
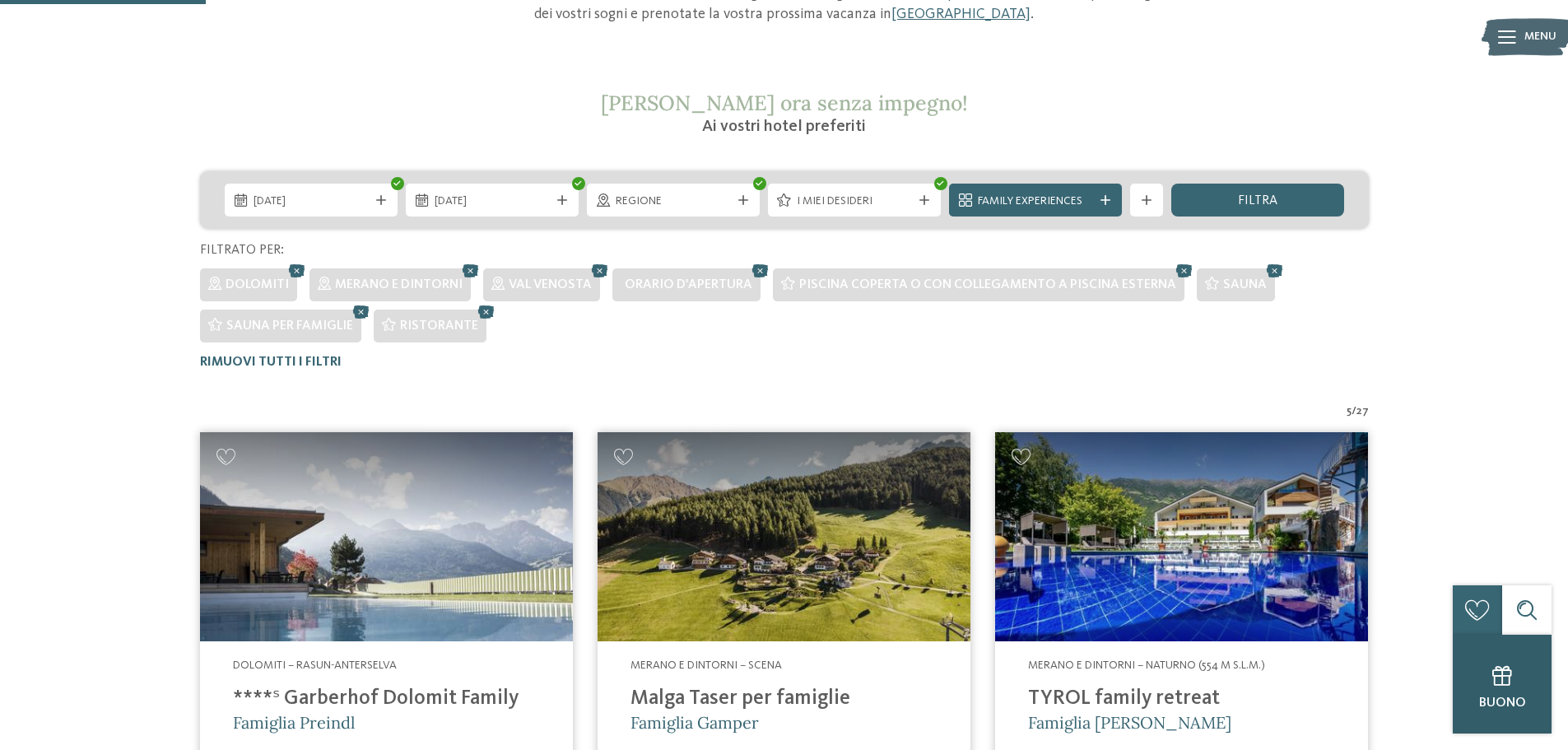
click at [1500, 692] on div "Buono" at bounding box center [1502, 684] width 99 height 99
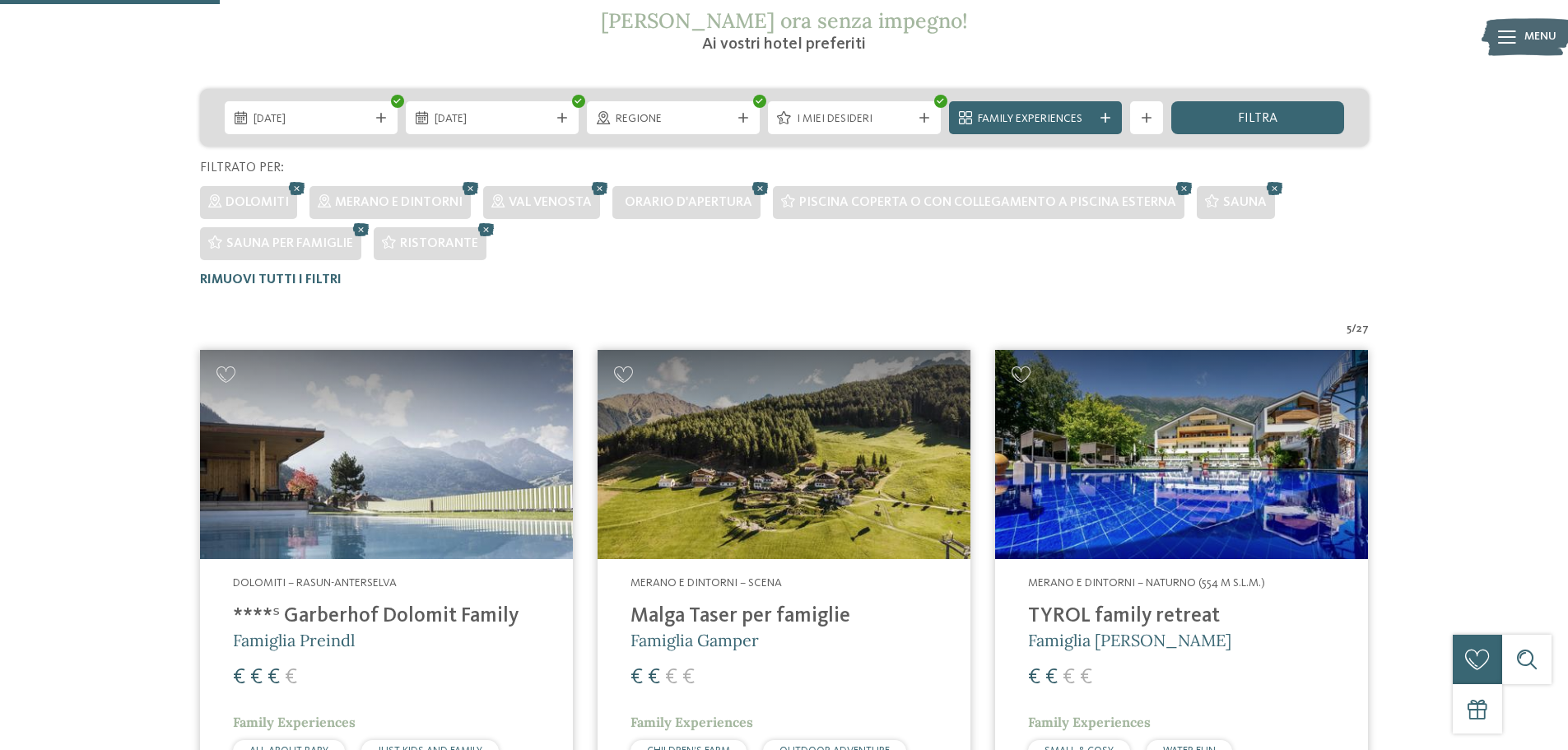
scroll to position [0, 0]
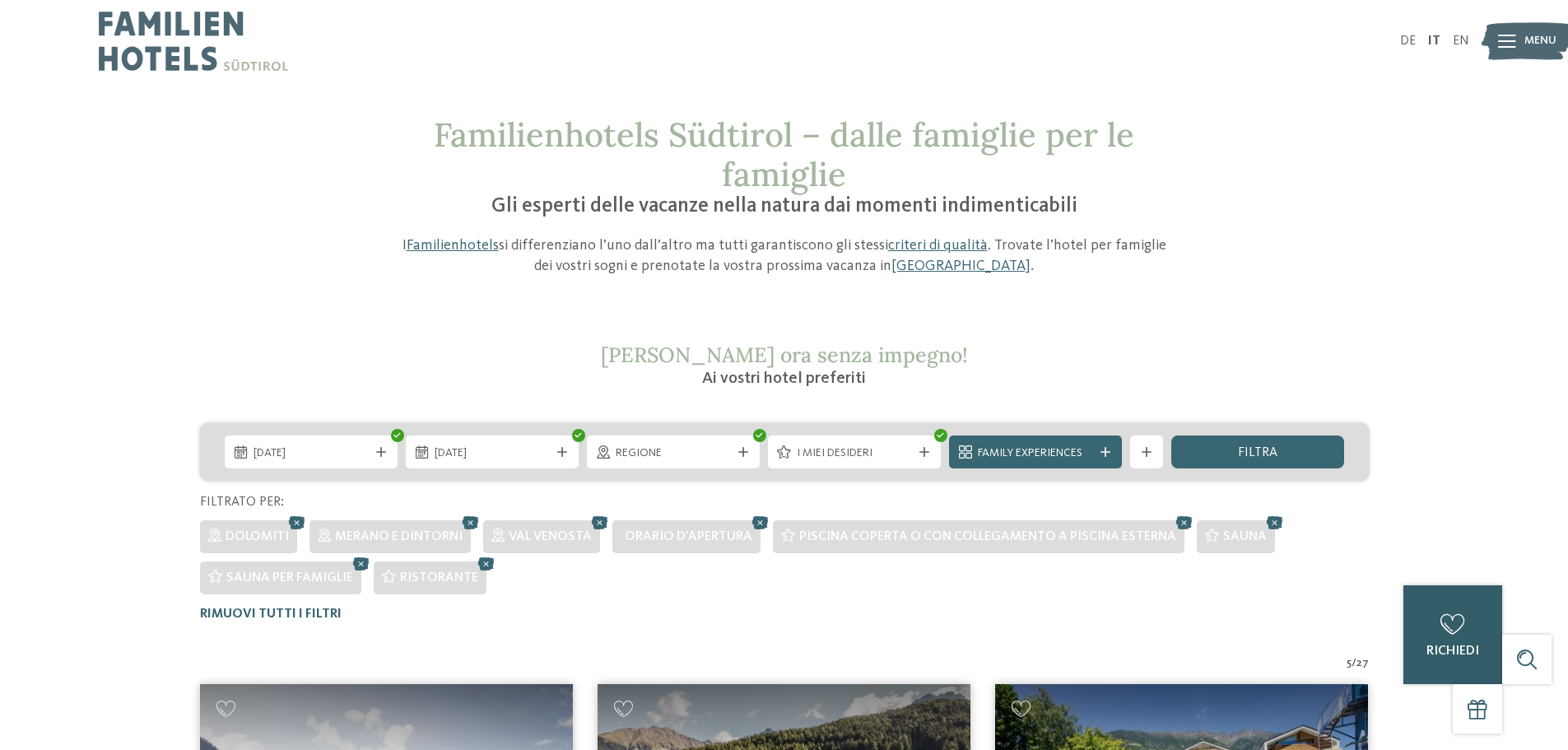
click at [1442, 632] on icon at bounding box center [1452, 624] width 25 height 20
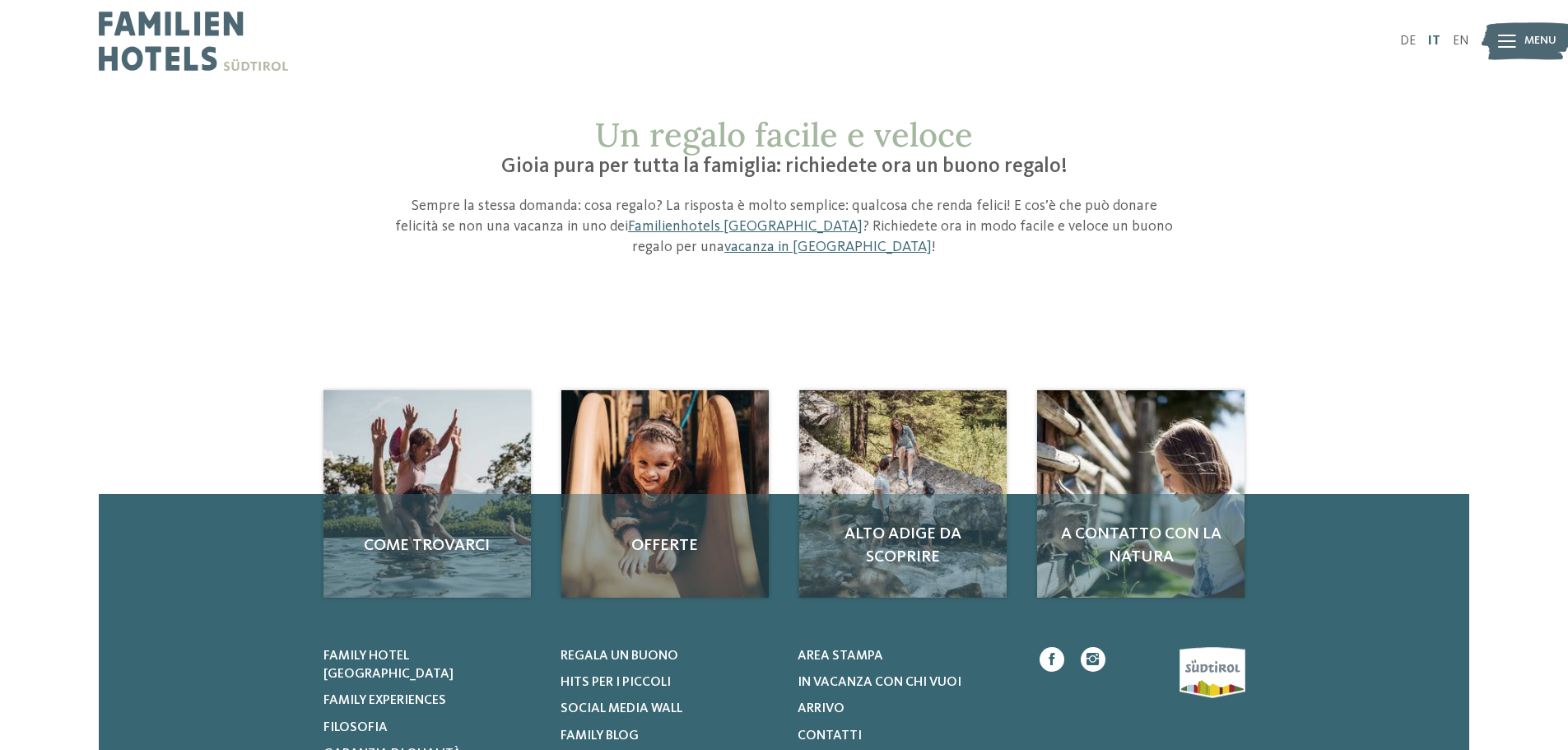
click at [1434, 46] on link "IT" at bounding box center [1433, 41] width 12 height 13
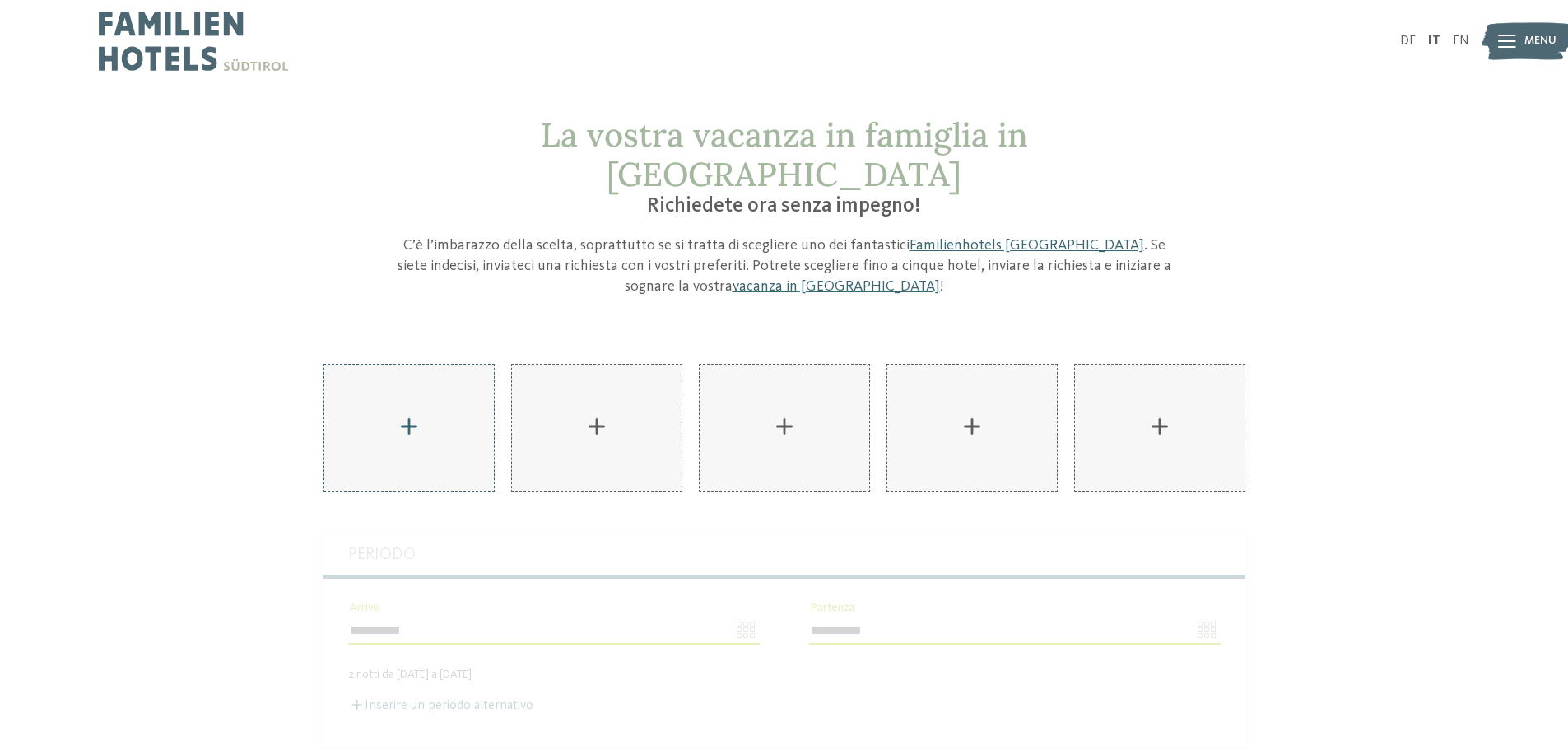
click at [402, 418] on div "AKI Family Resort PLOSE aggiungere" at bounding box center [409, 428] width 169 height 127
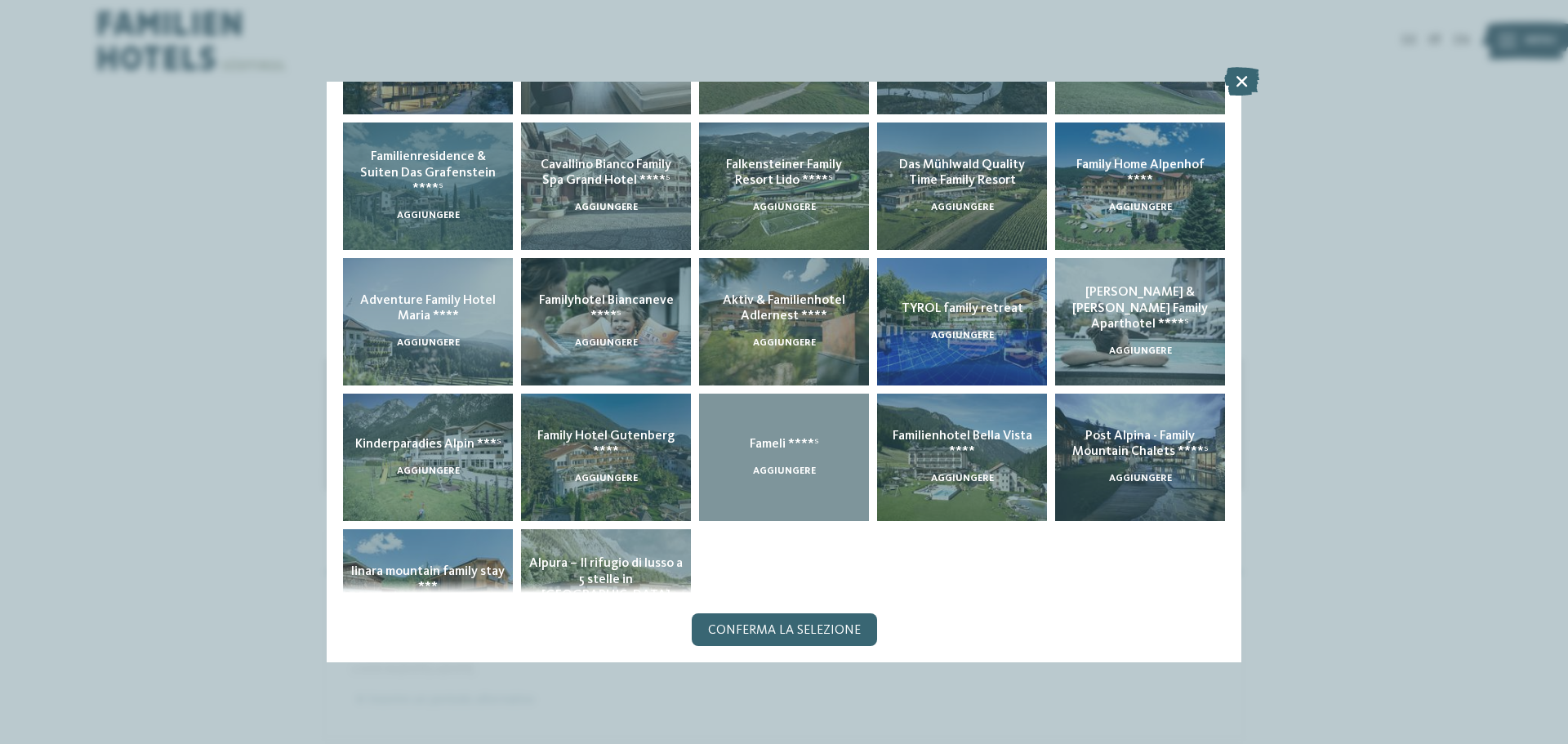
scroll to position [323, 0]
